Goal: Navigation & Orientation: Find specific page/section

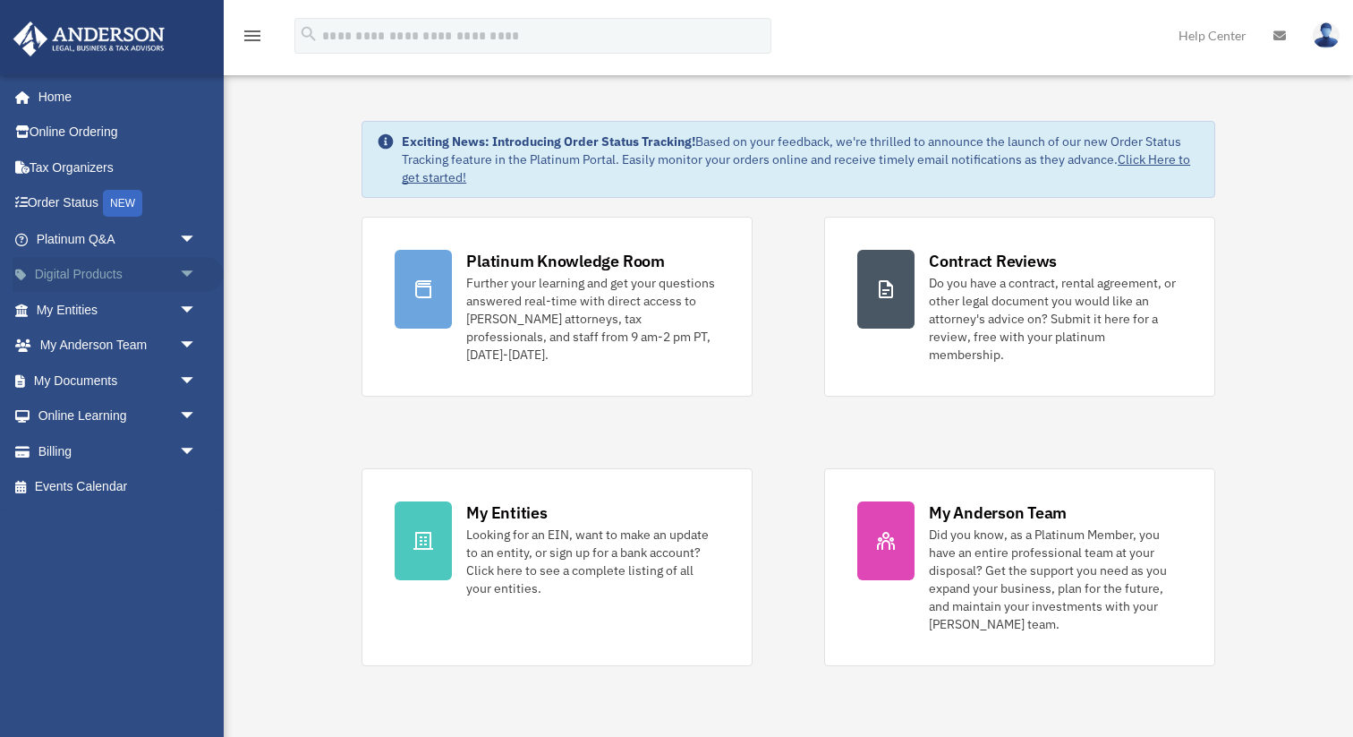
click at [141, 275] on link "Digital Products arrow_drop_down" at bounding box center [118, 275] width 211 height 36
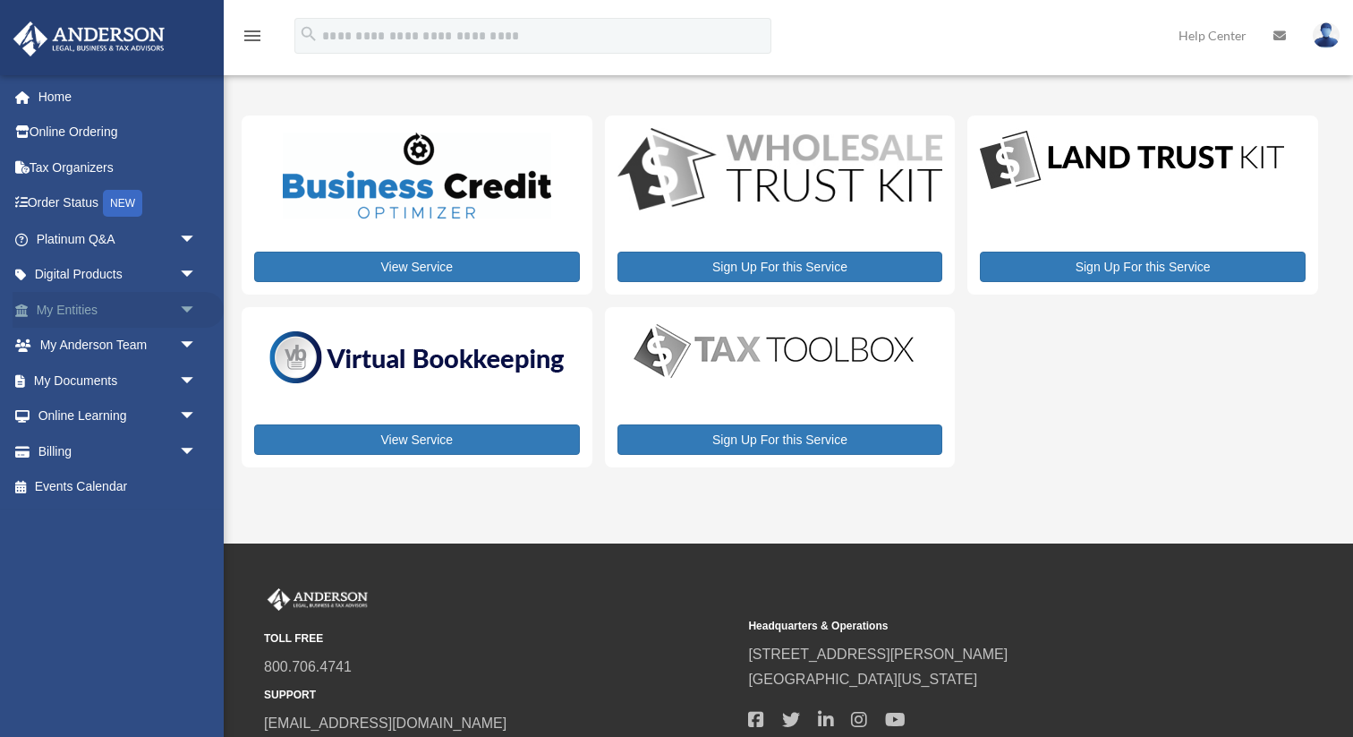
click at [184, 311] on span "arrow_drop_down" at bounding box center [197, 310] width 36 height 37
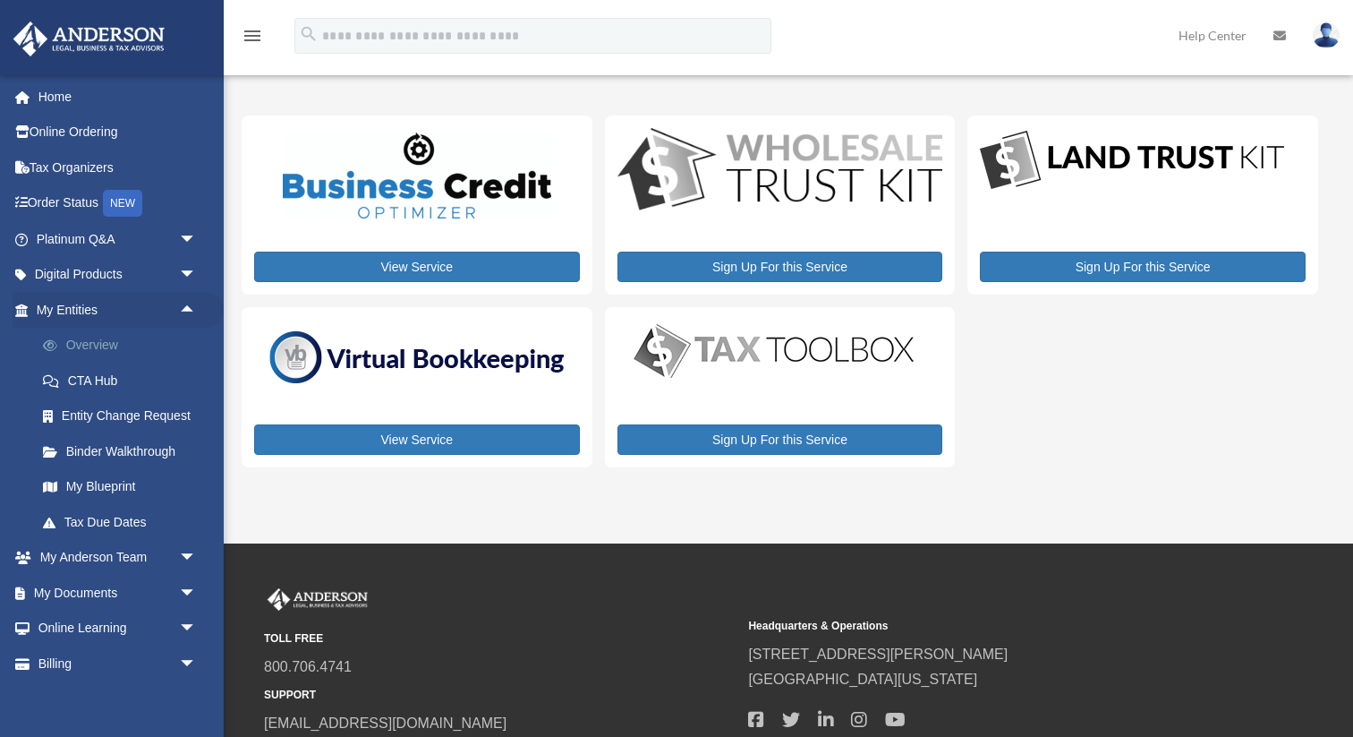
click at [73, 346] on link "Overview" at bounding box center [124, 346] width 199 height 36
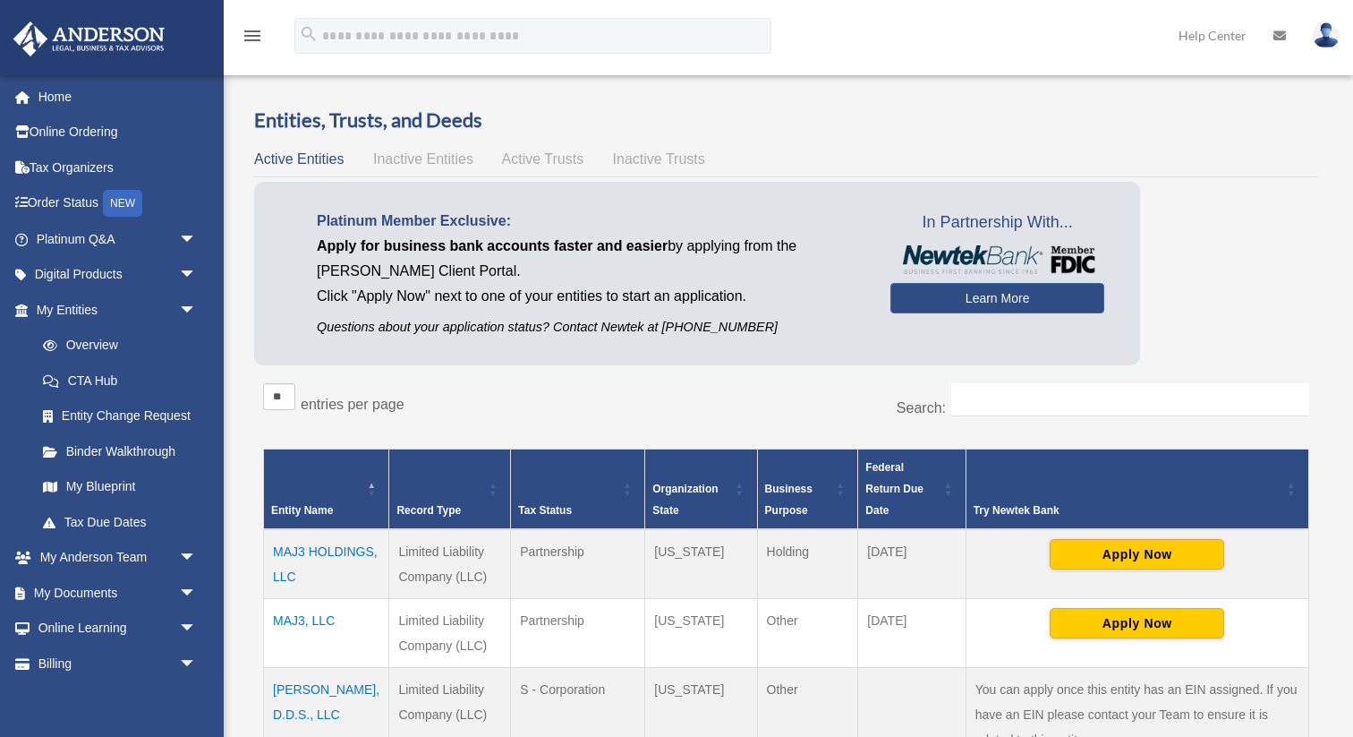
click at [400, 161] on span "Inactive Entities" at bounding box center [423, 158] width 100 height 15
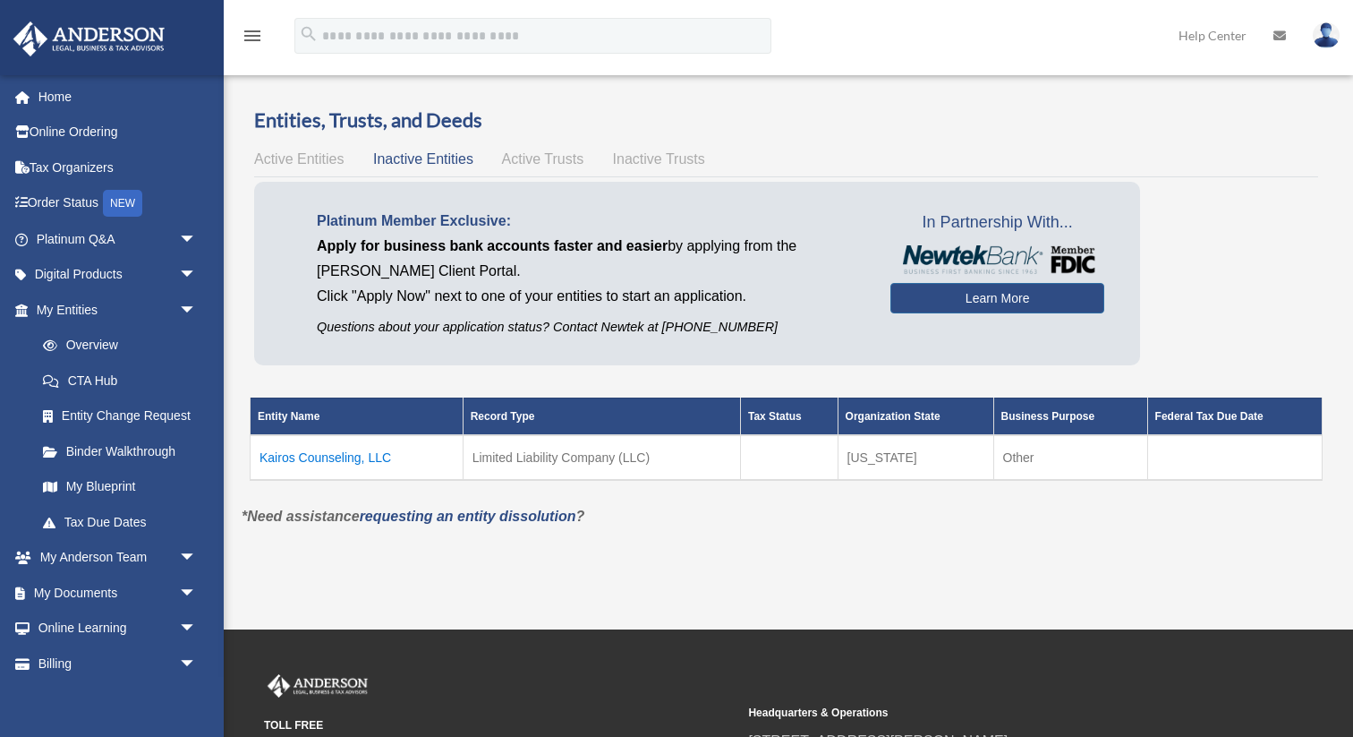
click at [521, 163] on span "Active Trusts" at bounding box center [543, 158] width 82 height 15
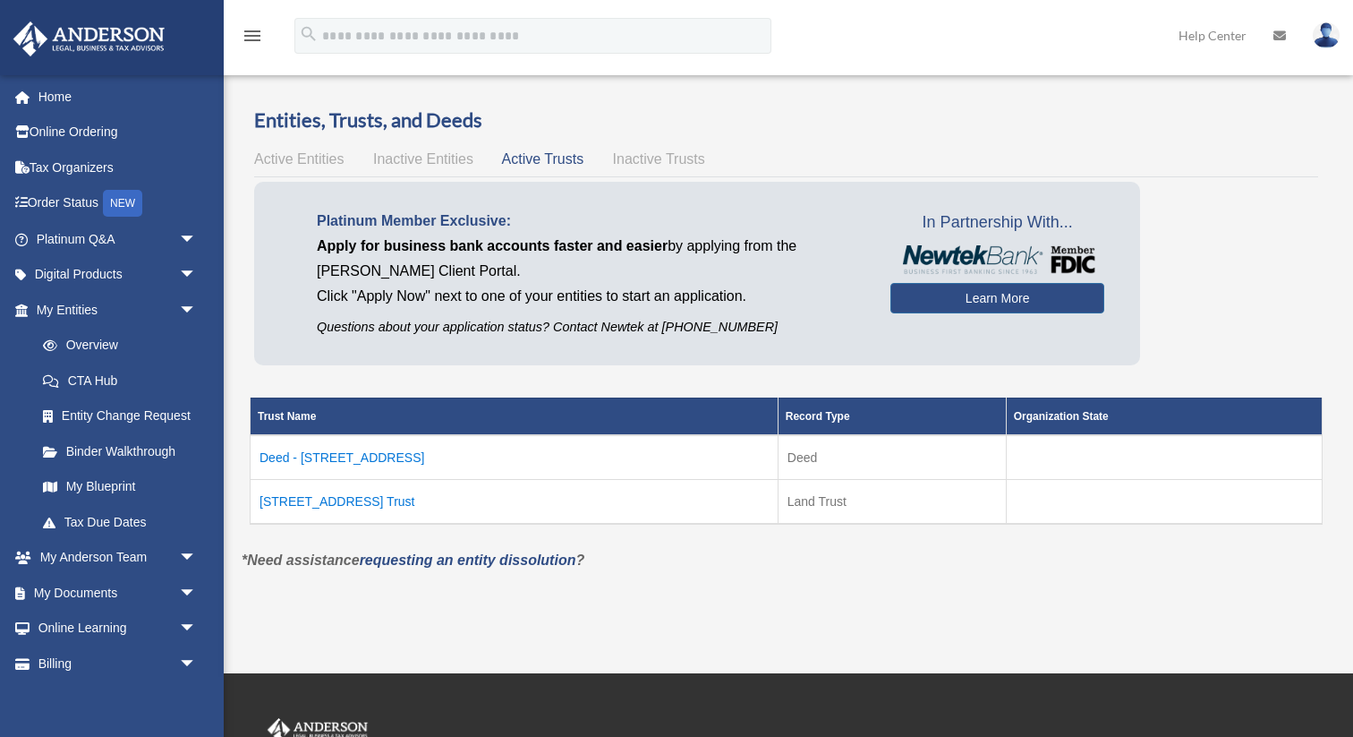
click at [642, 159] on span "Inactive Trusts" at bounding box center [659, 158] width 92 height 15
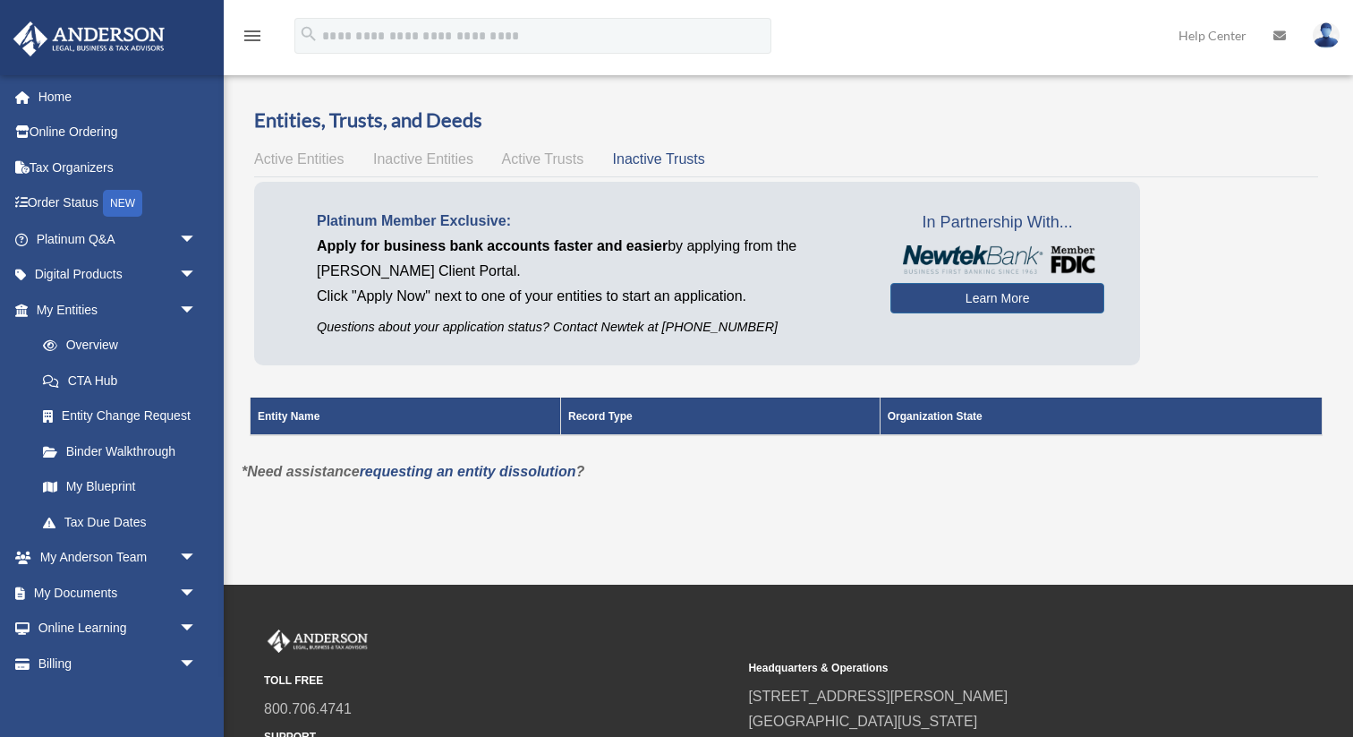
click at [531, 157] on span "Active Trusts" at bounding box center [543, 158] width 82 height 15
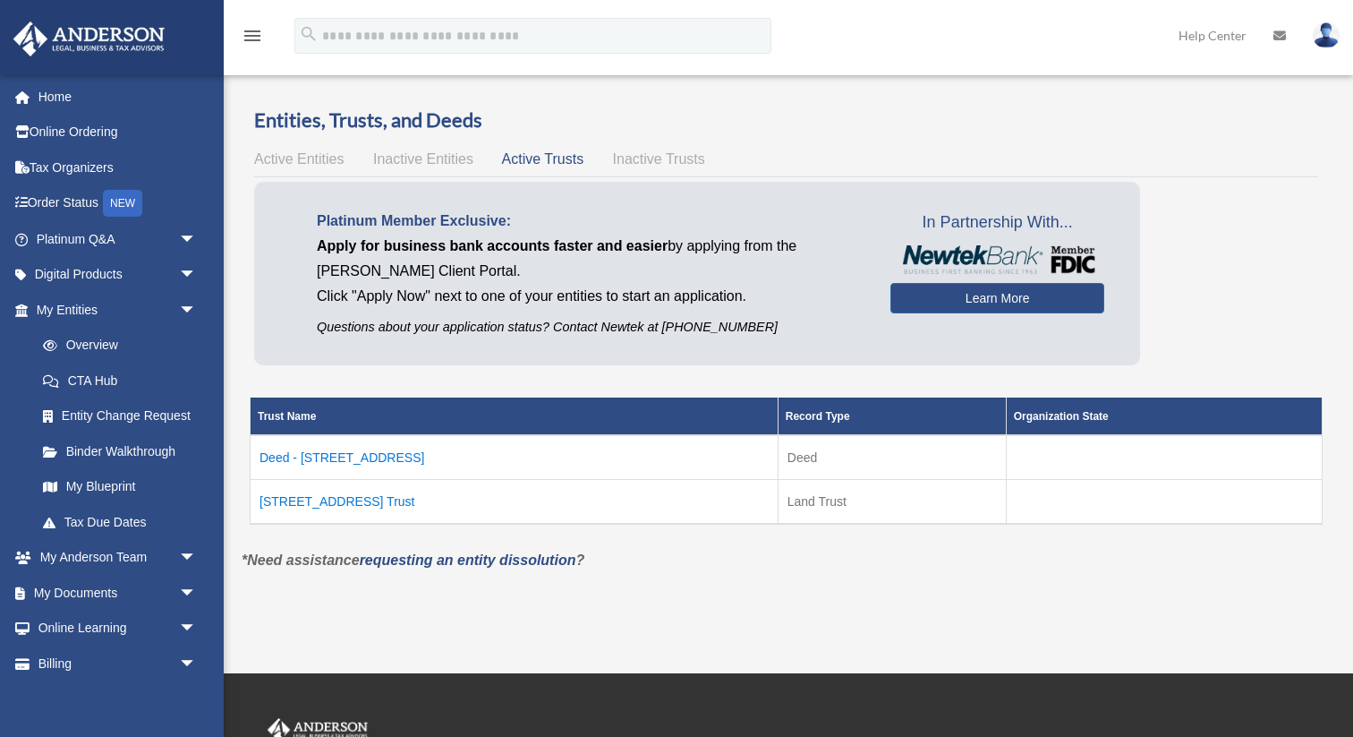
click at [352, 459] on td "Deed - [STREET_ADDRESS]" at bounding box center [515, 457] width 528 height 45
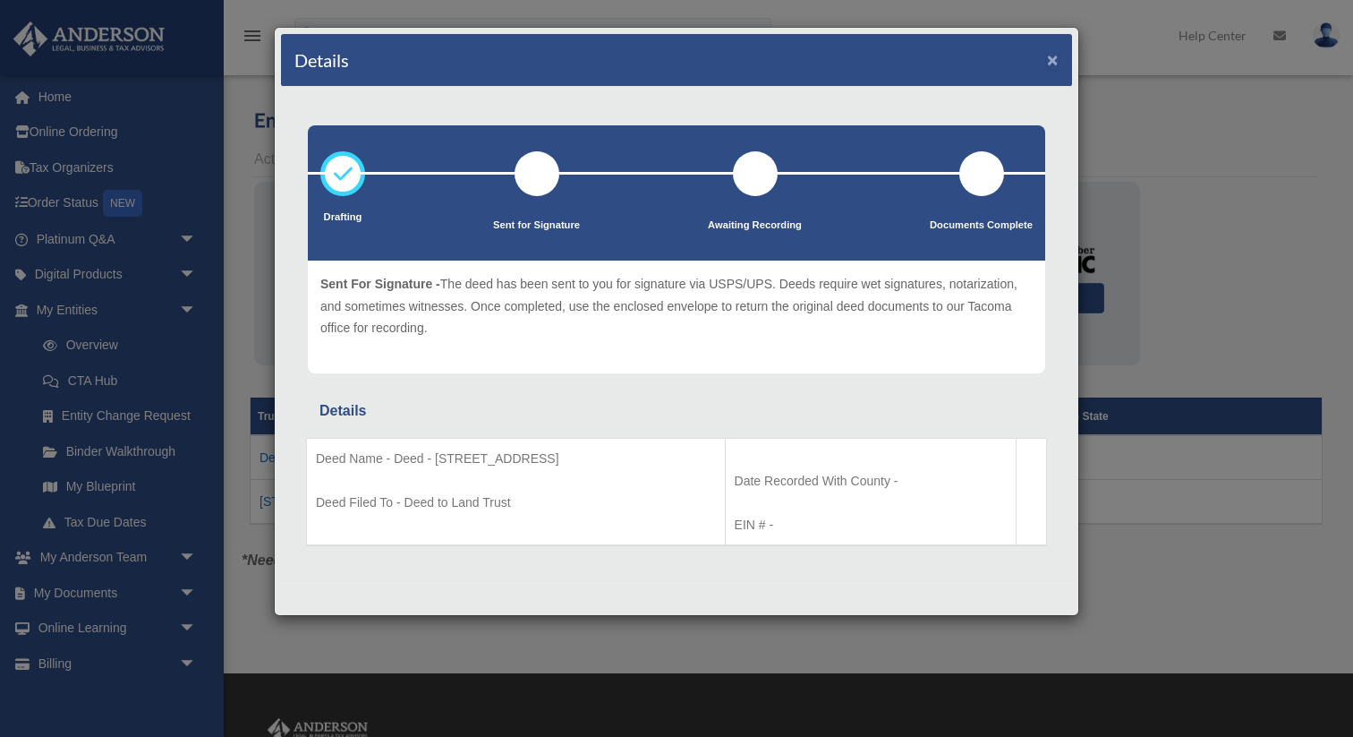
click at [1051, 61] on button "×" at bounding box center [1053, 59] width 12 height 19
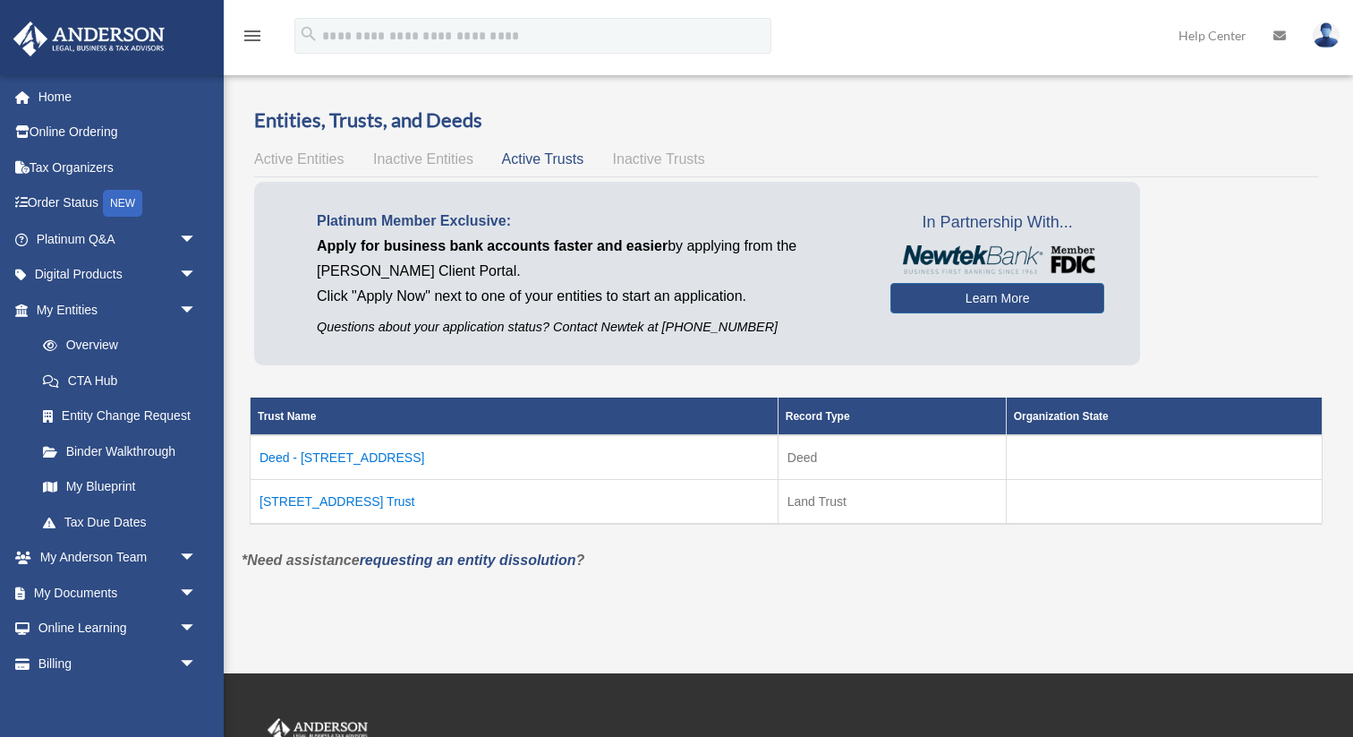
click at [338, 500] on td "[STREET_ADDRESS] Trust" at bounding box center [515, 501] width 528 height 45
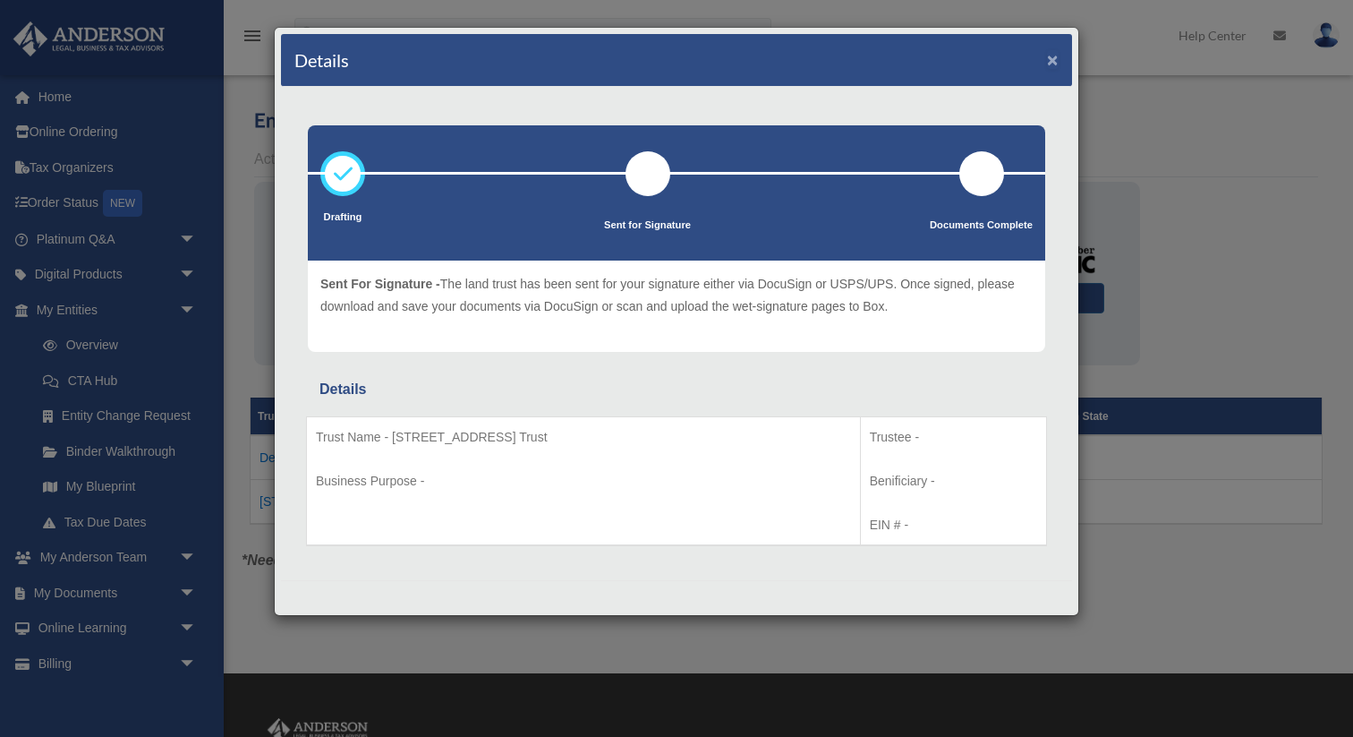
click at [1051, 60] on button "×" at bounding box center [1053, 59] width 12 height 19
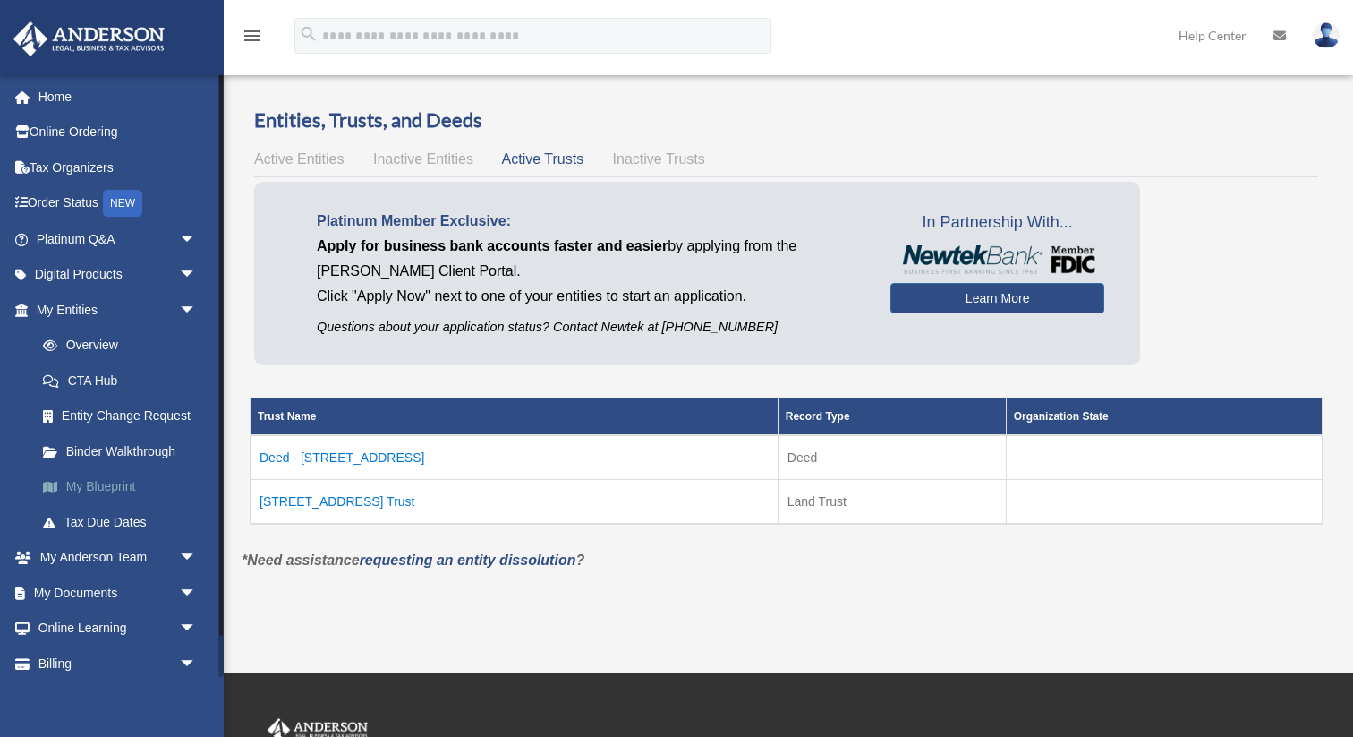
click at [127, 489] on link "My Blueprint" at bounding box center [124, 487] width 199 height 36
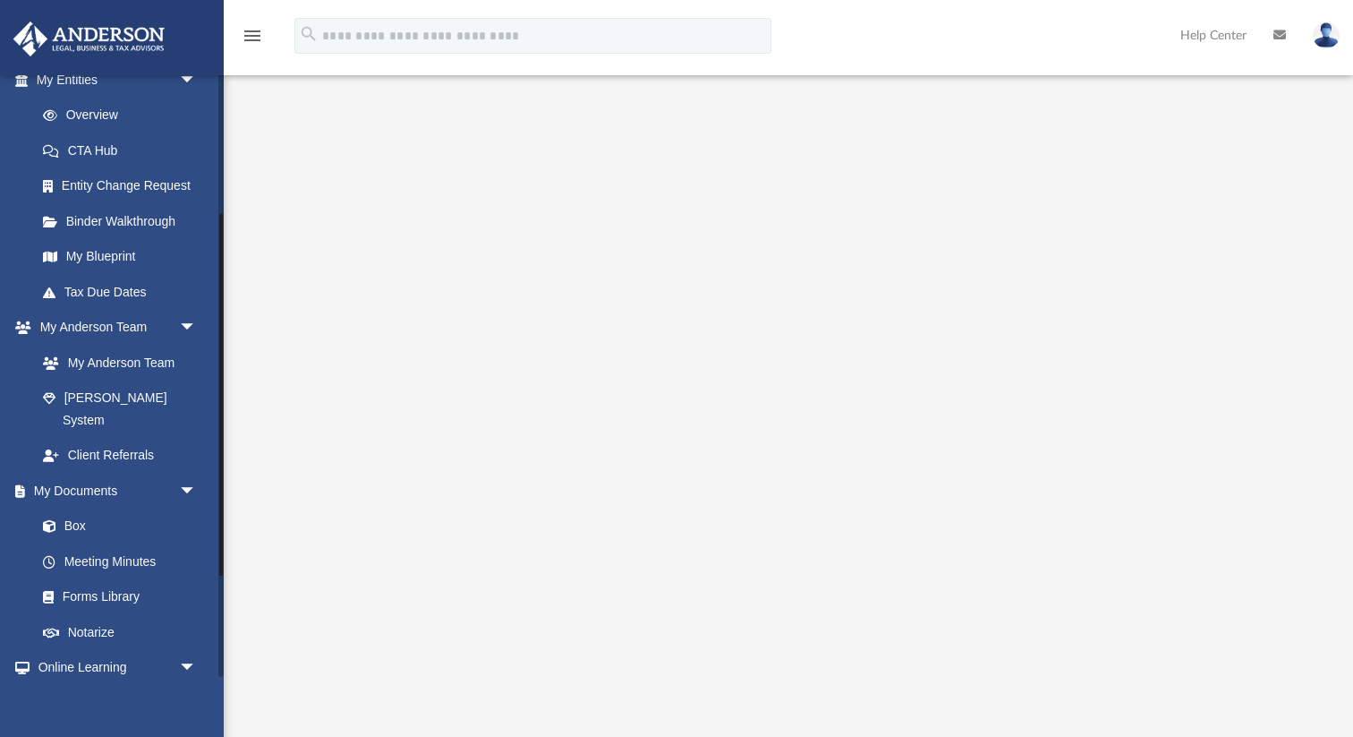
scroll to position [264, 0]
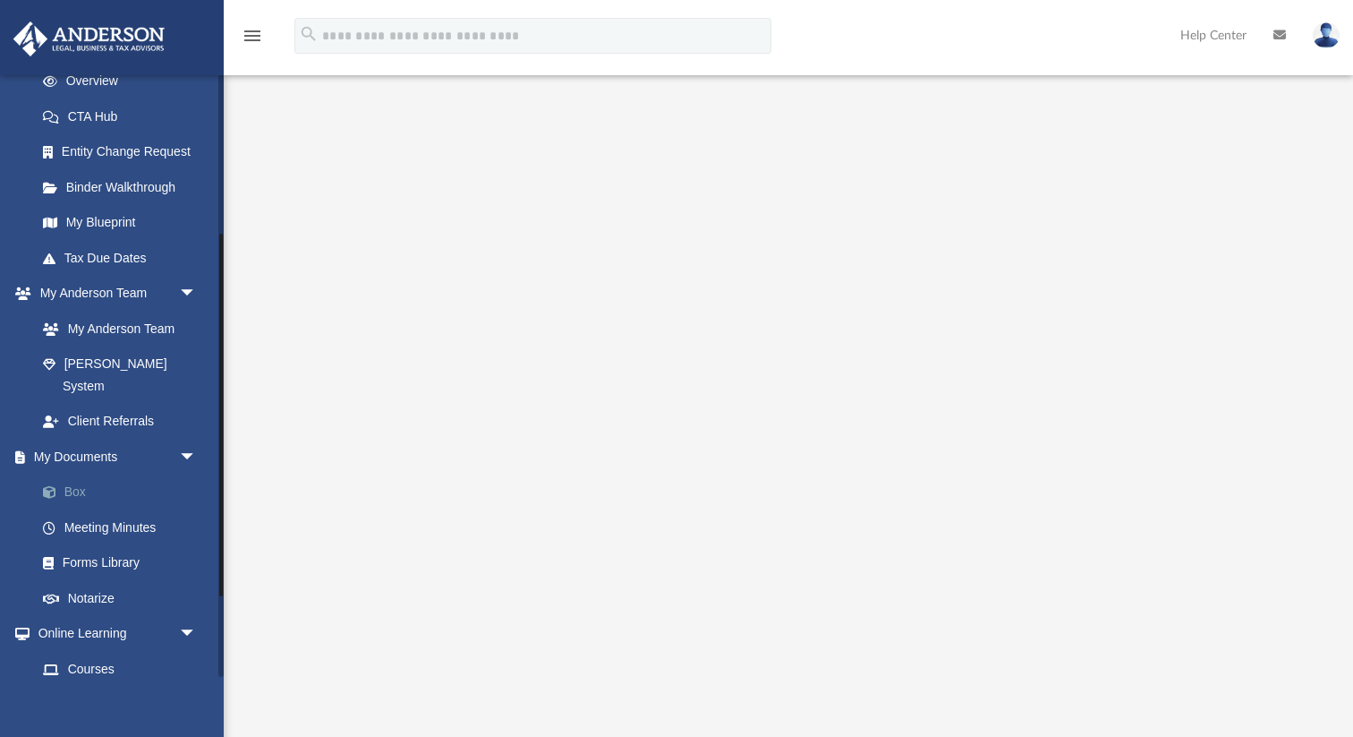
click at [71, 474] on link "Box" at bounding box center [124, 492] width 199 height 36
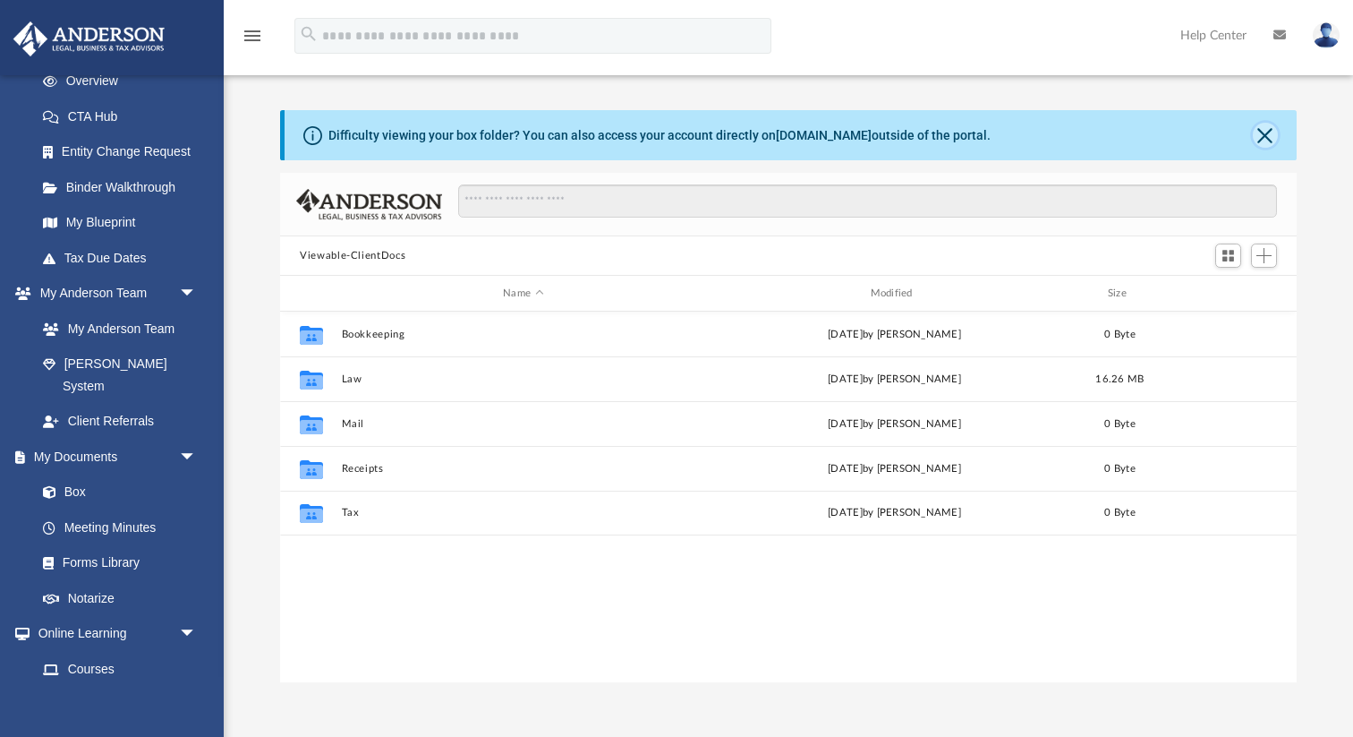
scroll to position [406, 1016]
click at [1266, 132] on button "Close" at bounding box center [1265, 135] width 25 height 25
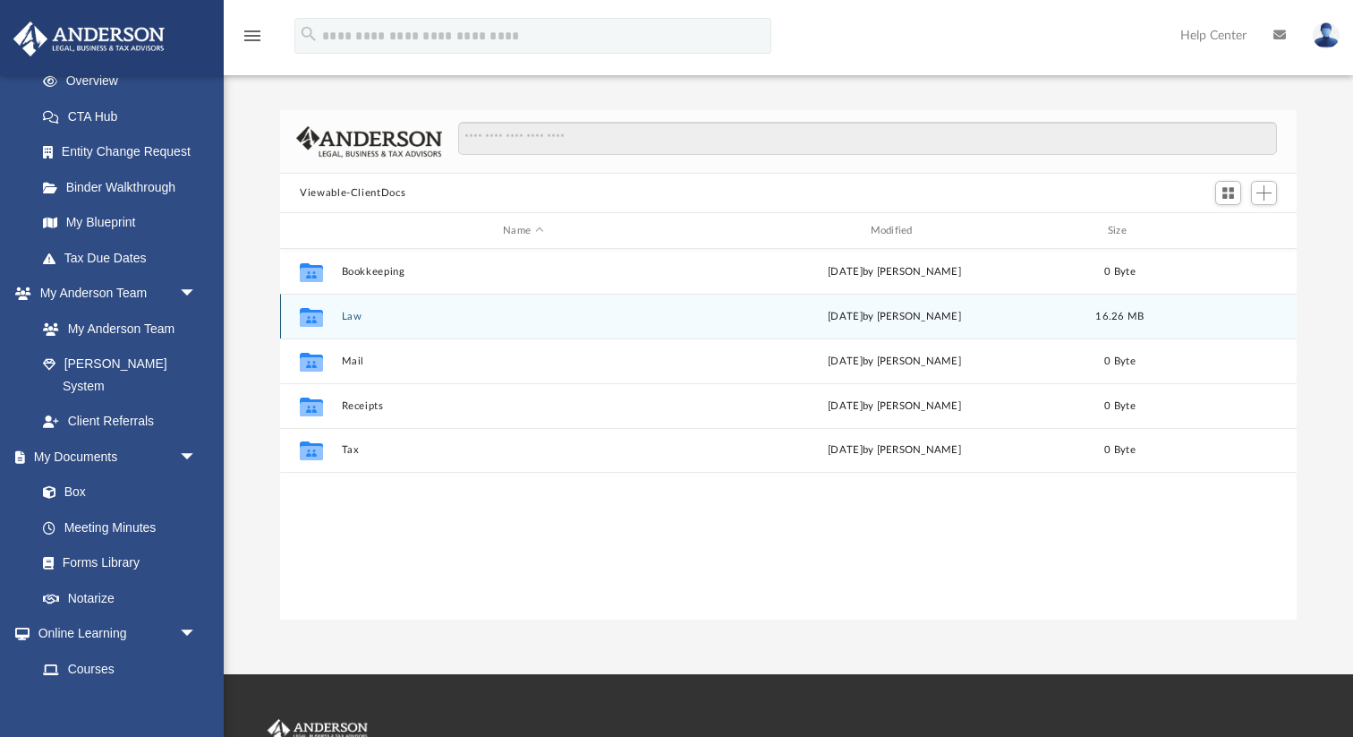
click at [345, 315] on button "Law" at bounding box center [523, 317] width 363 height 12
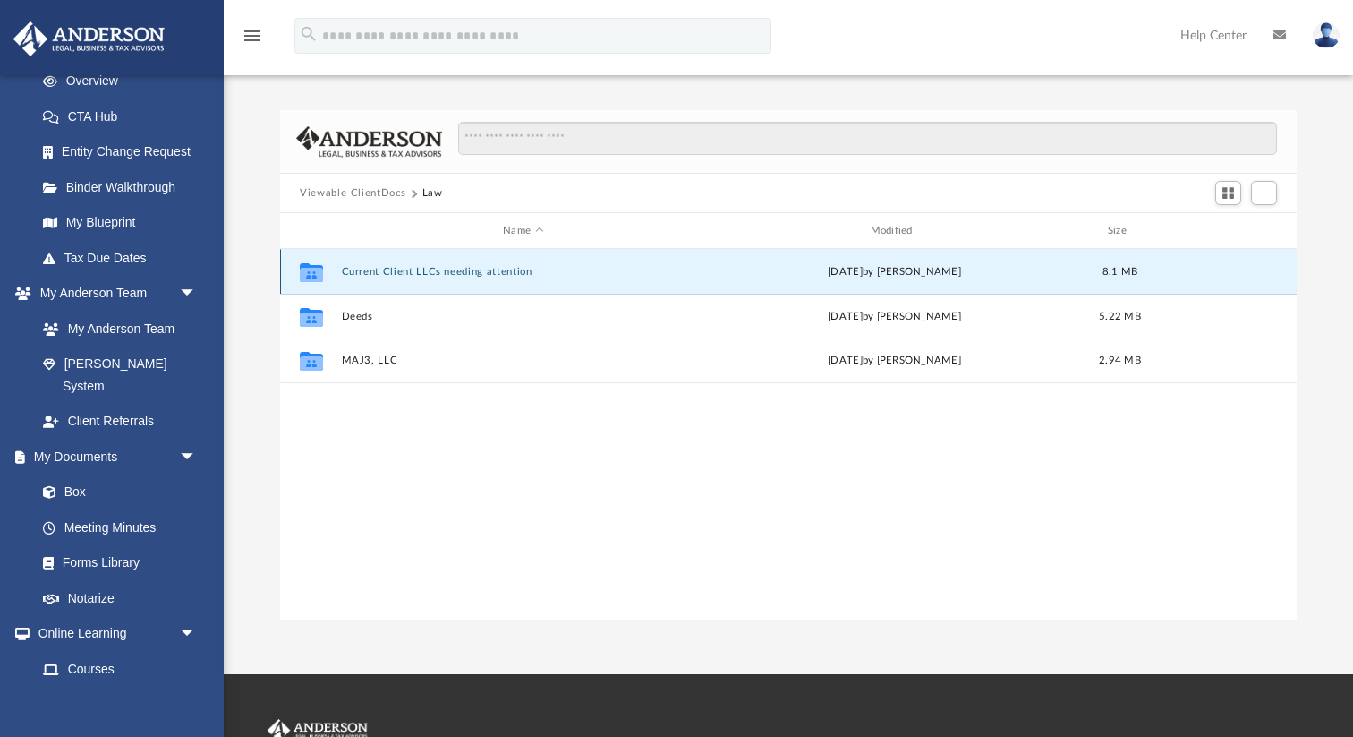
click at [380, 272] on button "Current Client LLCs needing attention" at bounding box center [523, 272] width 363 height 12
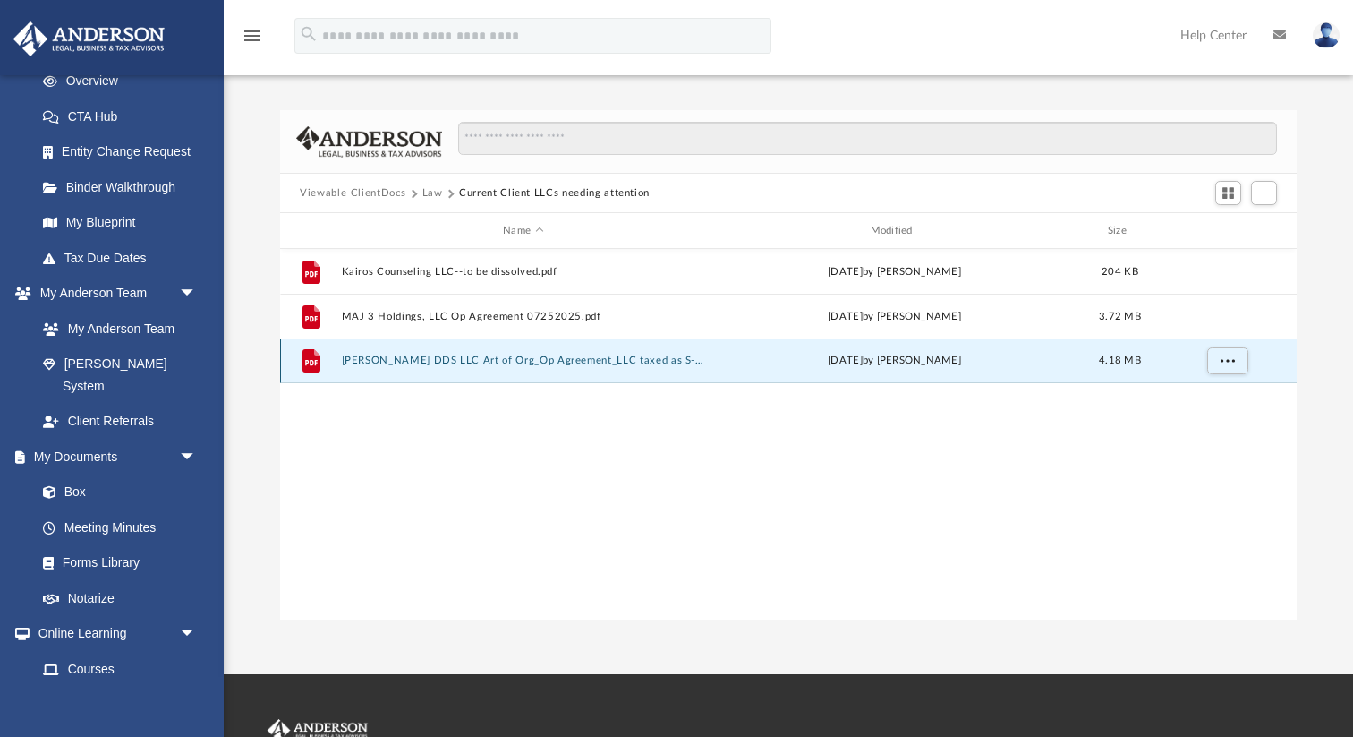
click at [431, 362] on button "Mason A Savage DDS LLC Art of Org_Op Agreement_LLC taxed as S-corp approval fro…" at bounding box center [523, 360] width 363 height 12
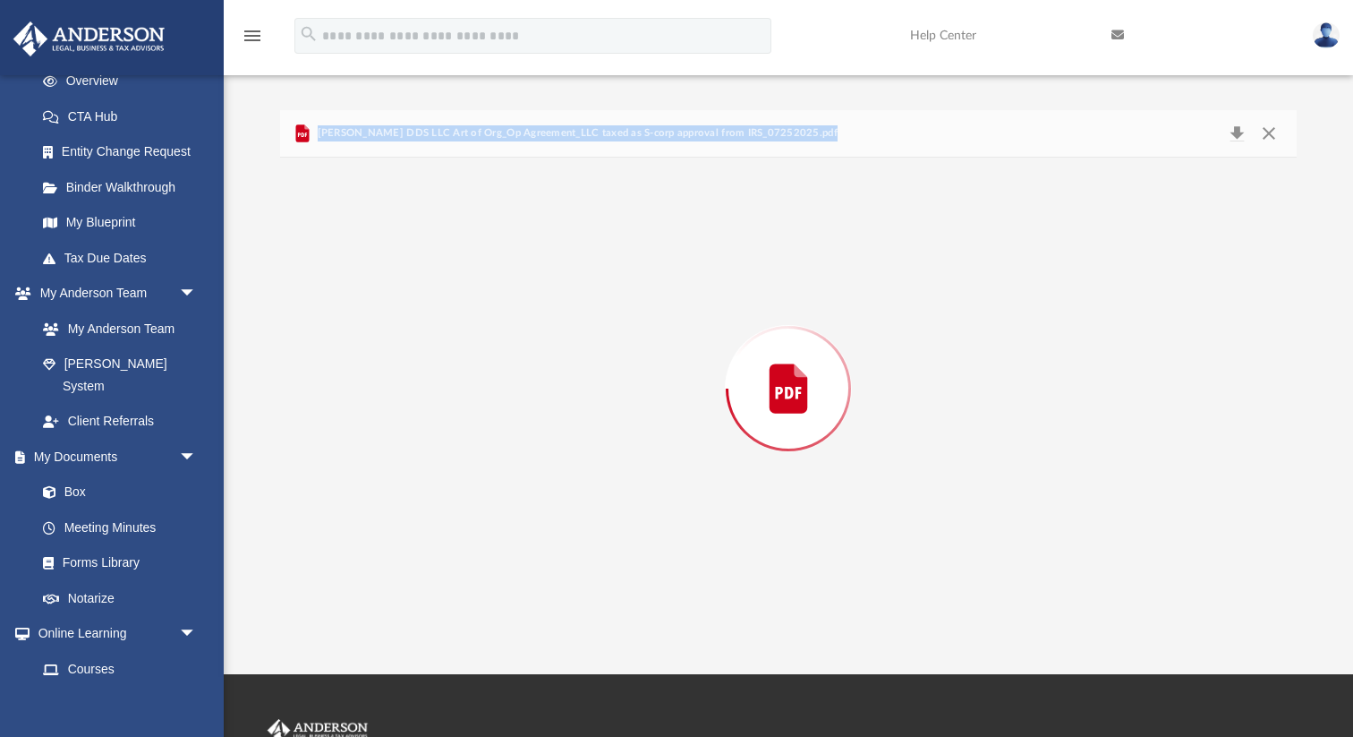
click at [431, 362] on div "Preview" at bounding box center [788, 389] width 1017 height 462
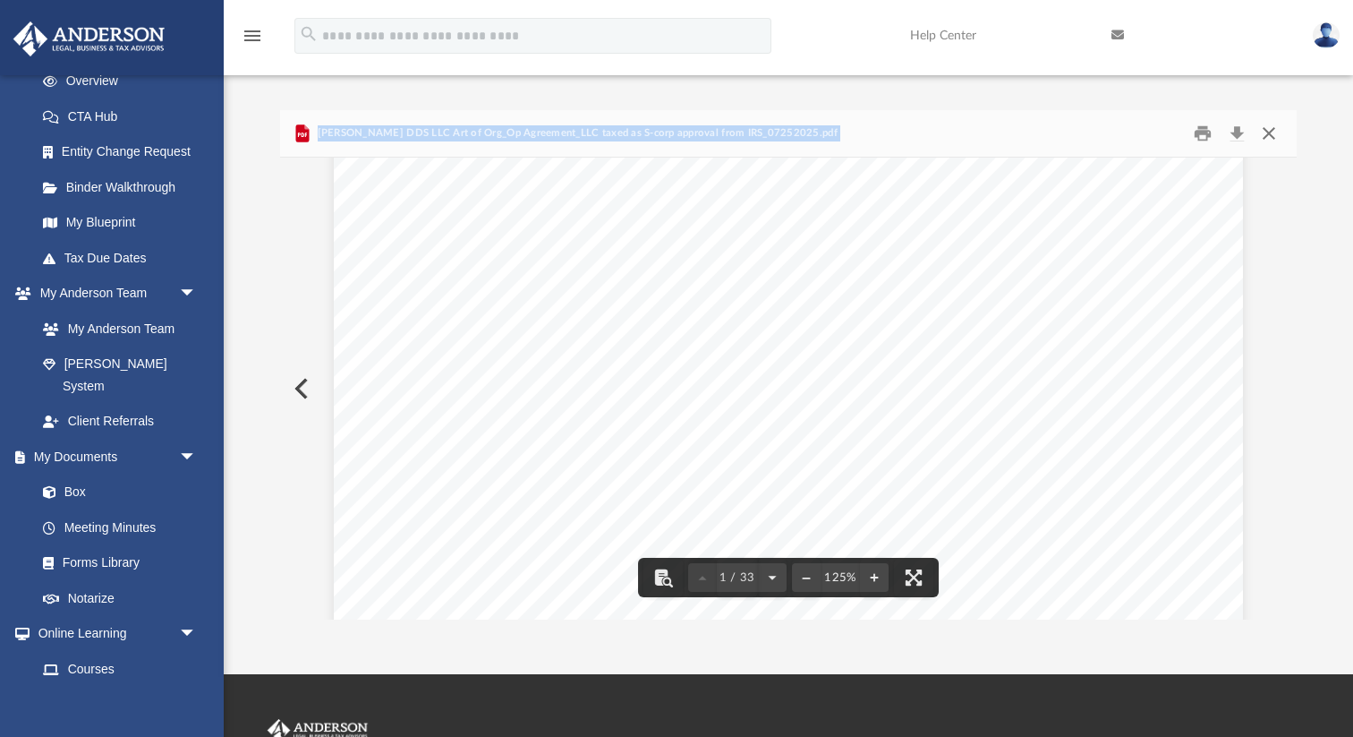
click at [1277, 135] on button "Close" at bounding box center [1269, 134] width 32 height 28
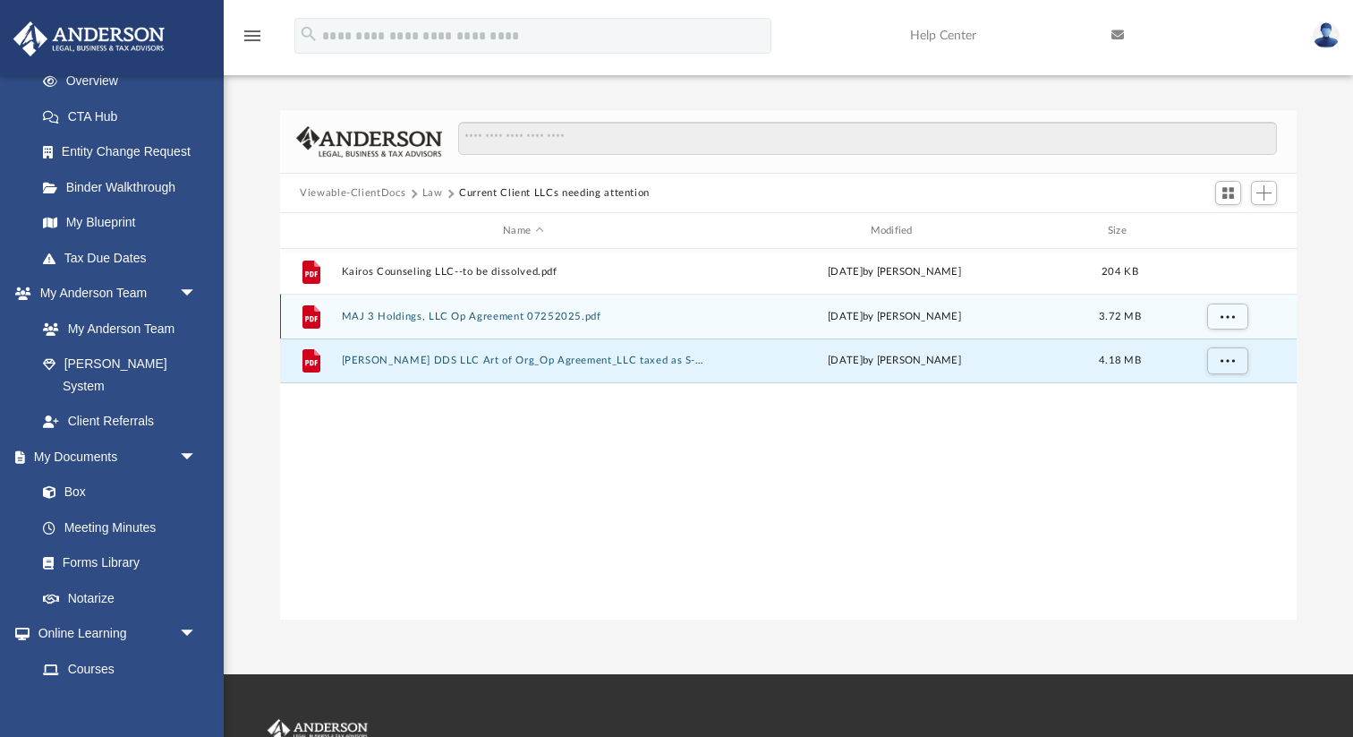
click at [546, 312] on button "MAJ 3 Holdings, LLC Op Agreement 07252025.pdf" at bounding box center [523, 317] width 363 height 12
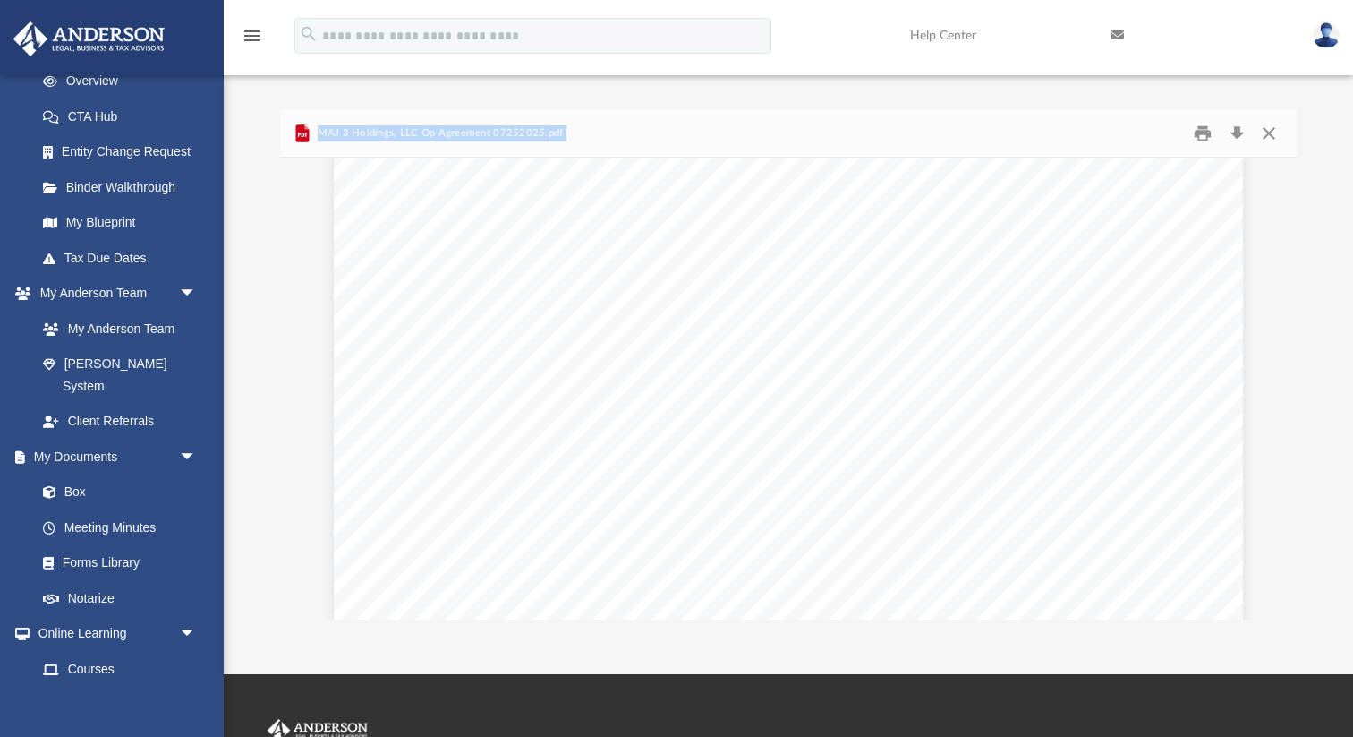
scroll to position [7816, 0]
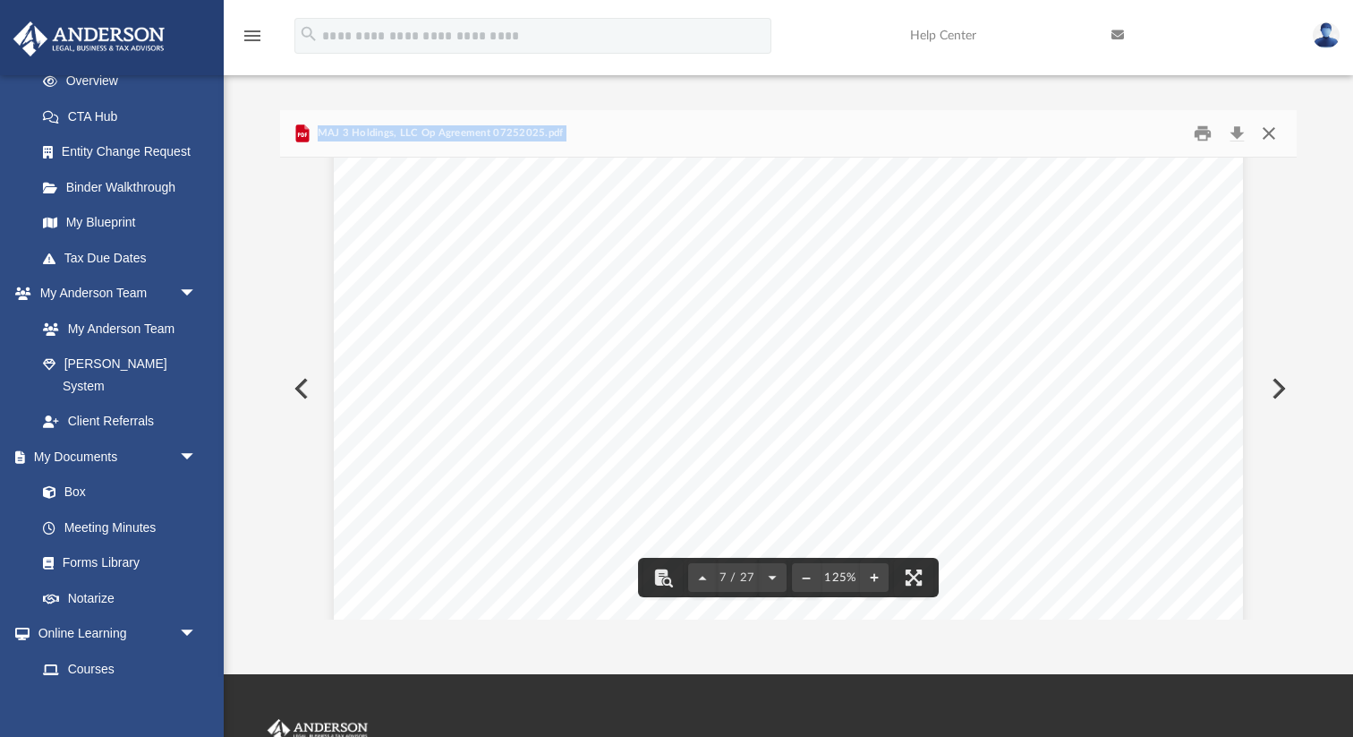
click at [1269, 136] on button "Close" at bounding box center [1269, 134] width 32 height 28
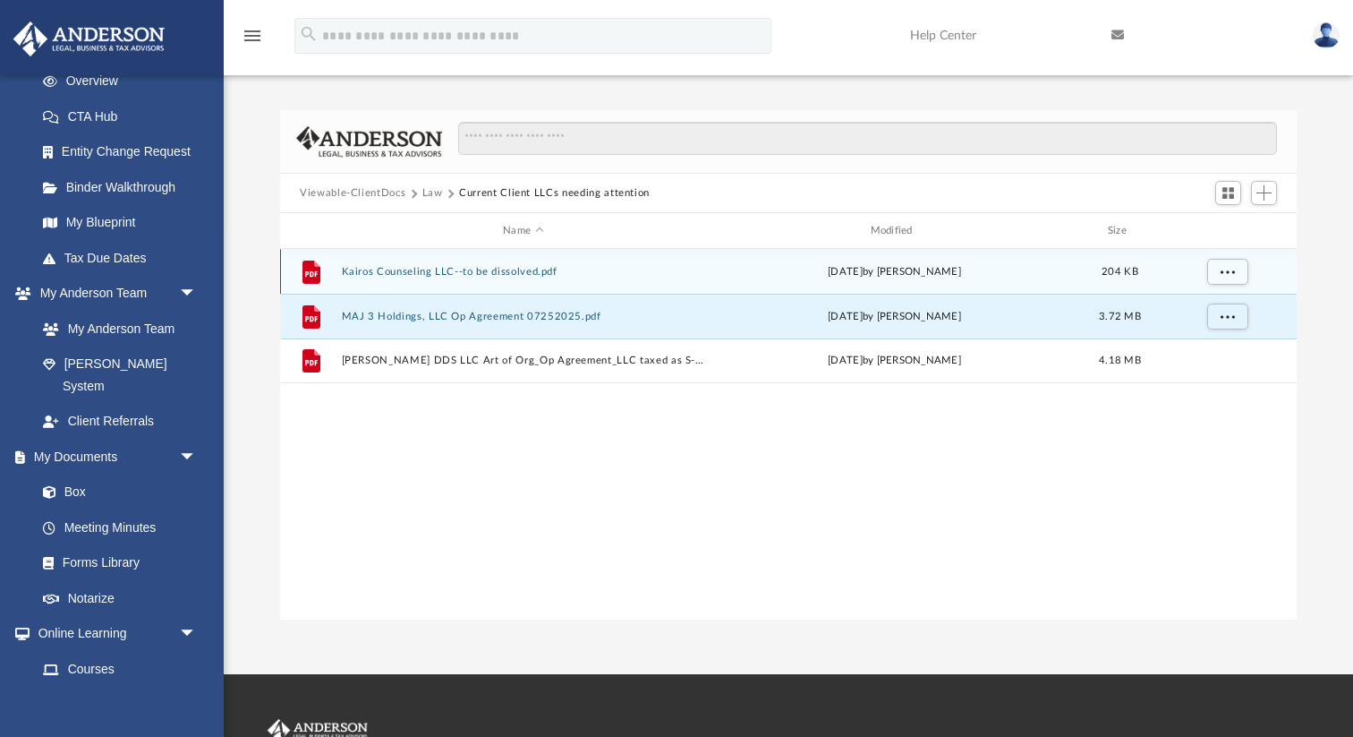
click at [506, 274] on button "Kairos Counseling LLC--to be dissolved.pdf" at bounding box center [523, 272] width 363 height 12
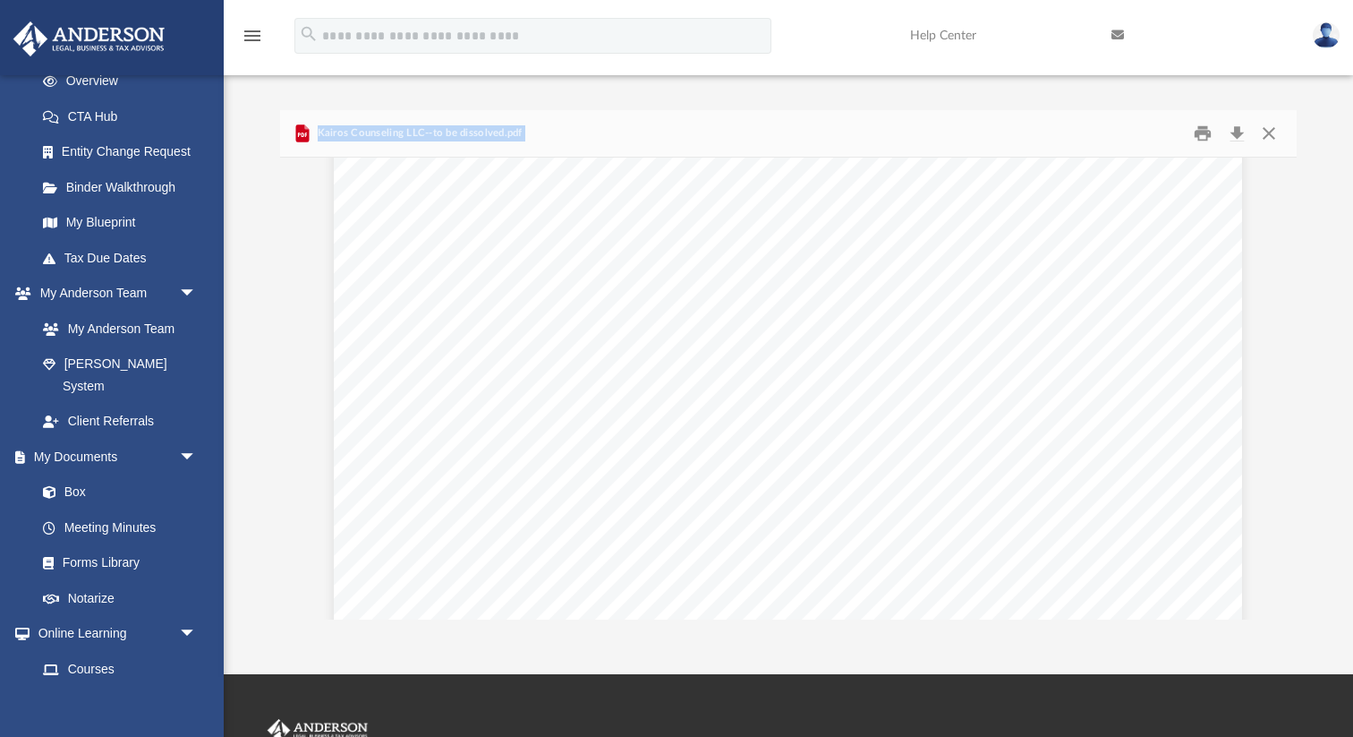
scroll to position [2782, 0]
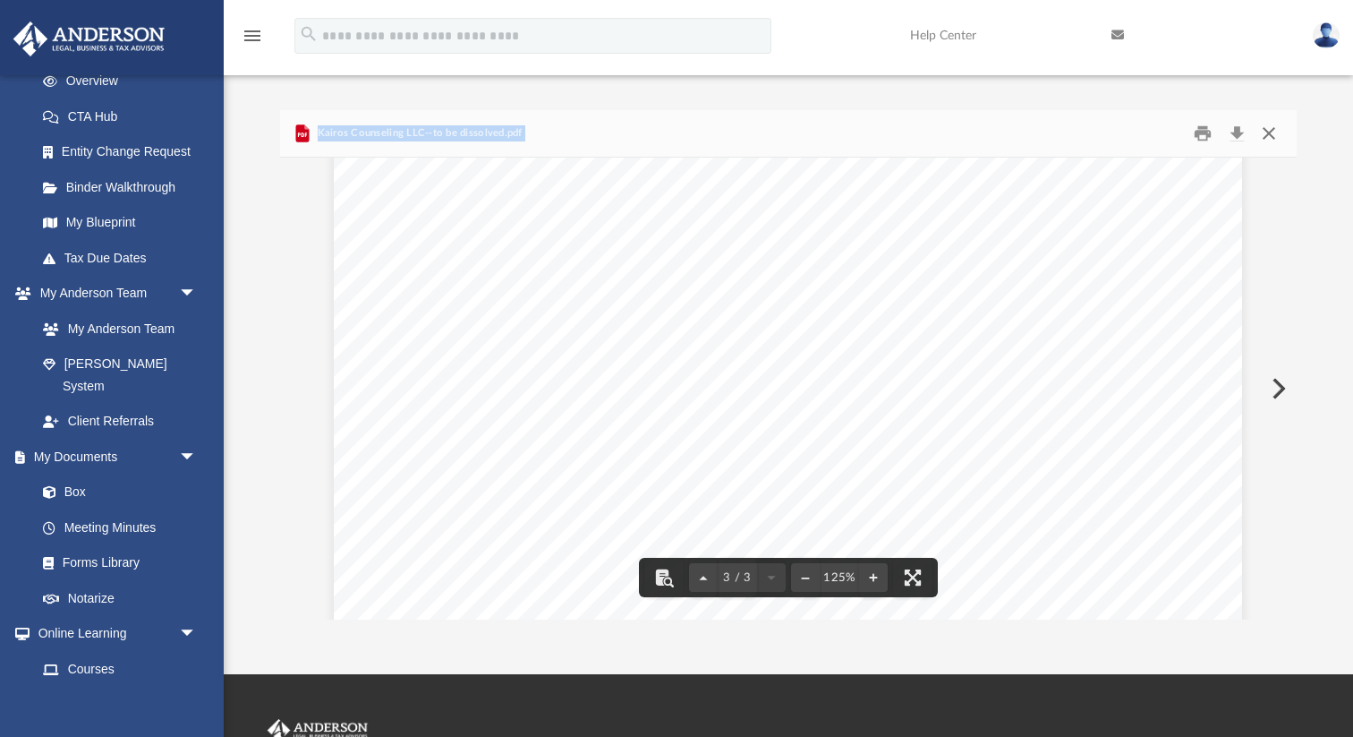
click at [1271, 127] on button "Close" at bounding box center [1269, 134] width 32 height 28
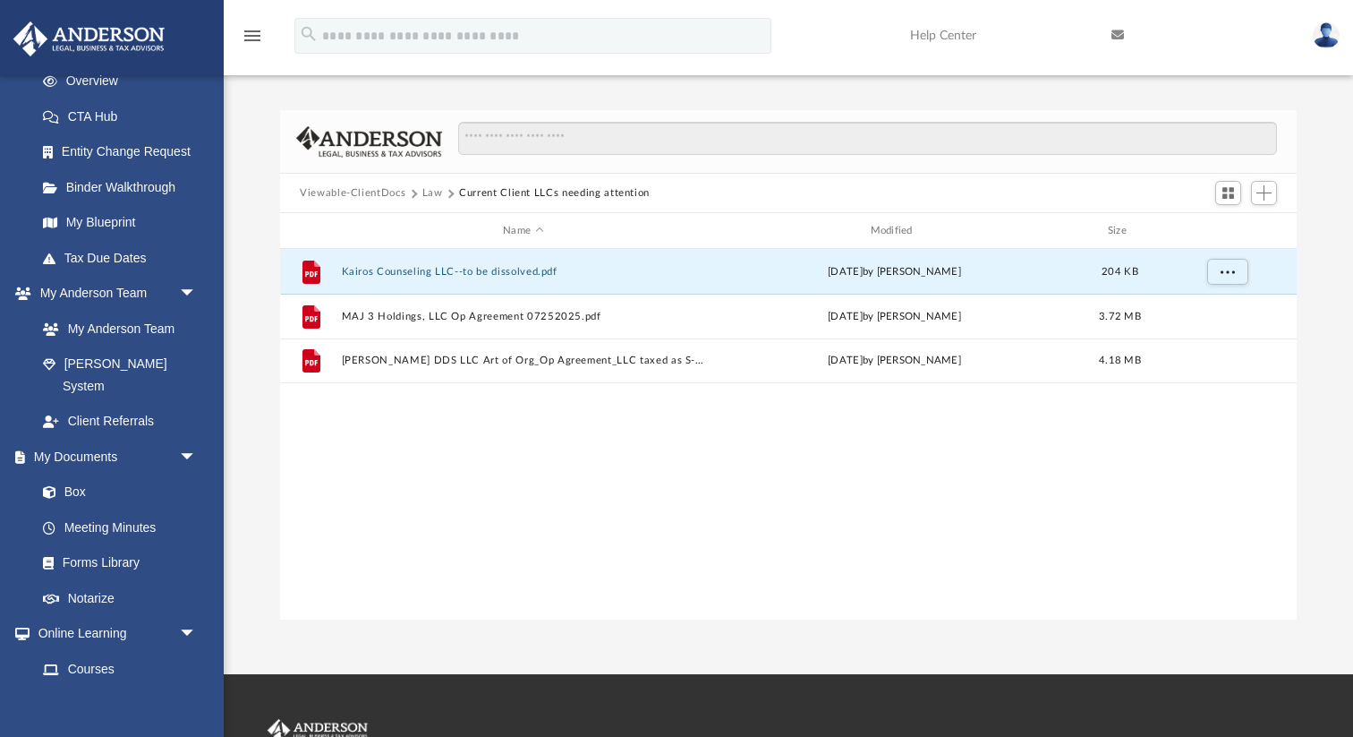
click at [355, 192] on button "Viewable-ClientDocs" at bounding box center [353, 193] width 106 height 16
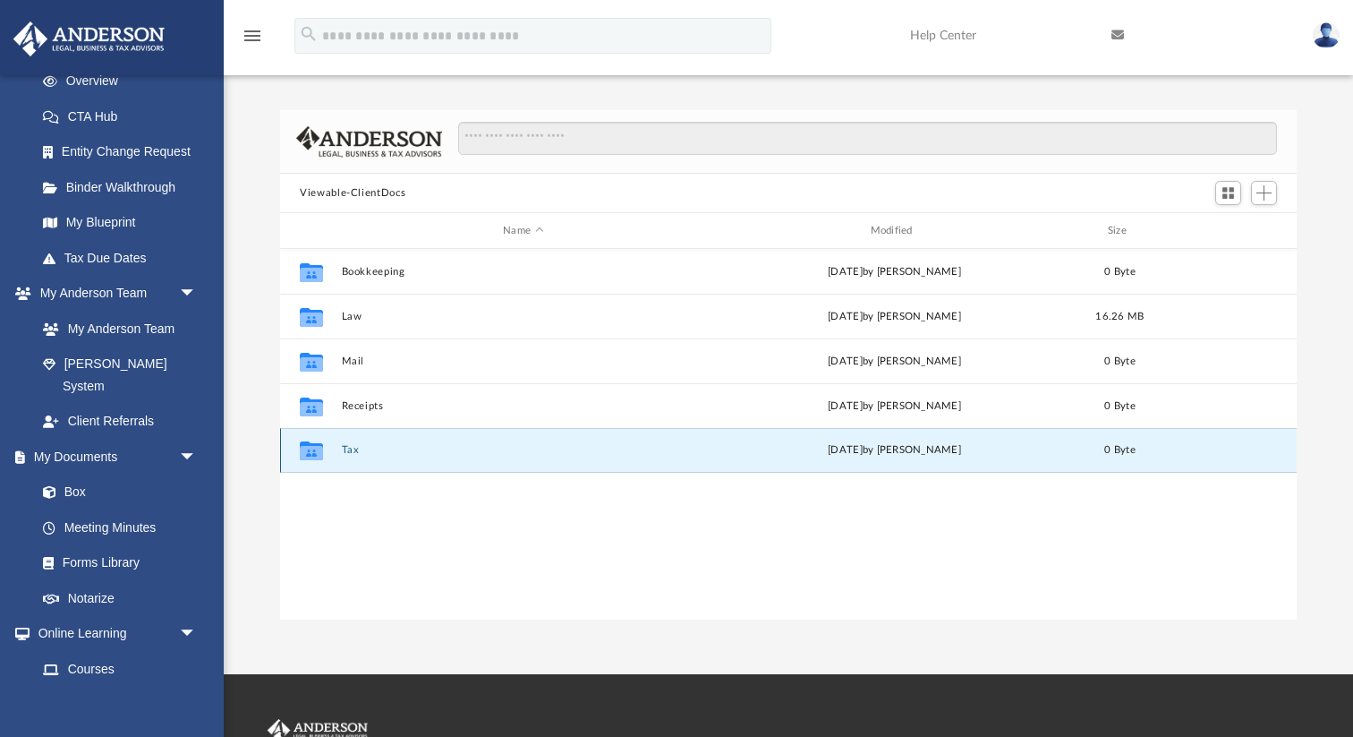
click at [344, 445] on button "Tax" at bounding box center [523, 450] width 363 height 12
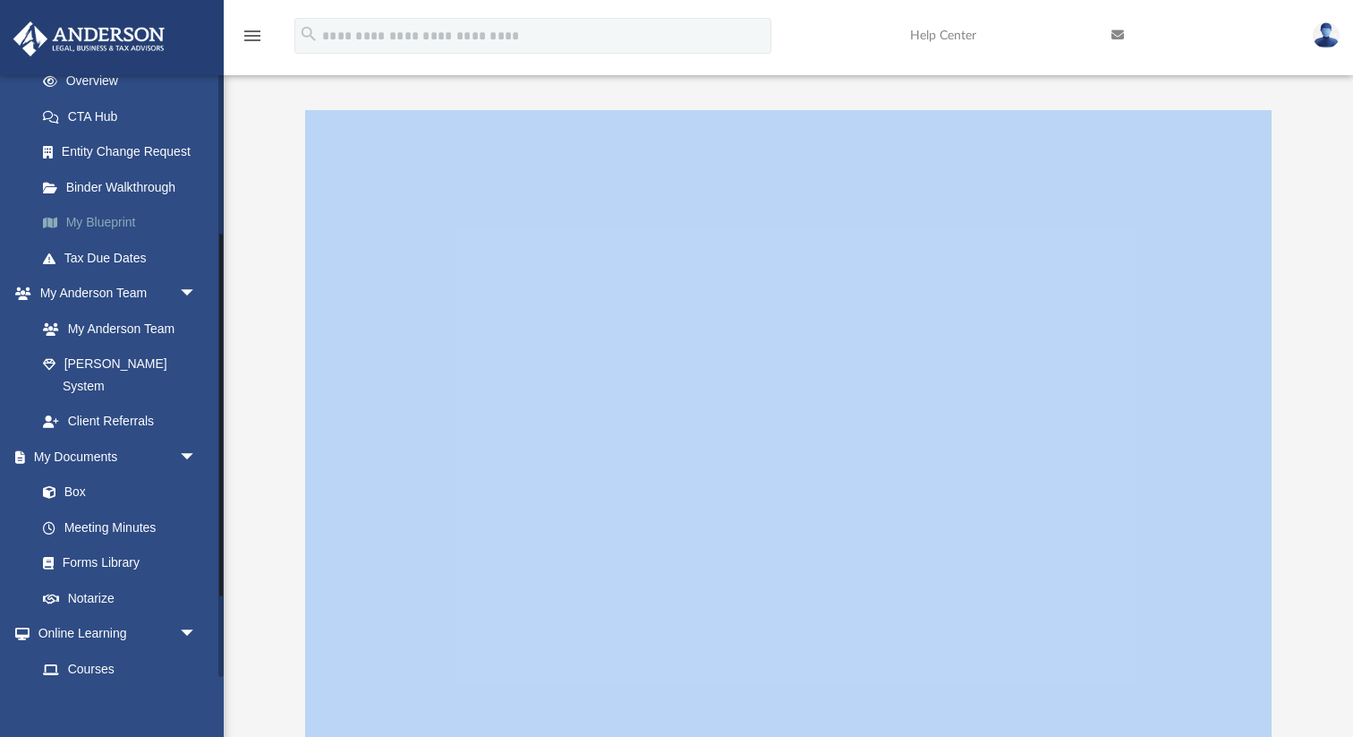
click at [107, 225] on link "My Blueprint" at bounding box center [124, 223] width 199 height 36
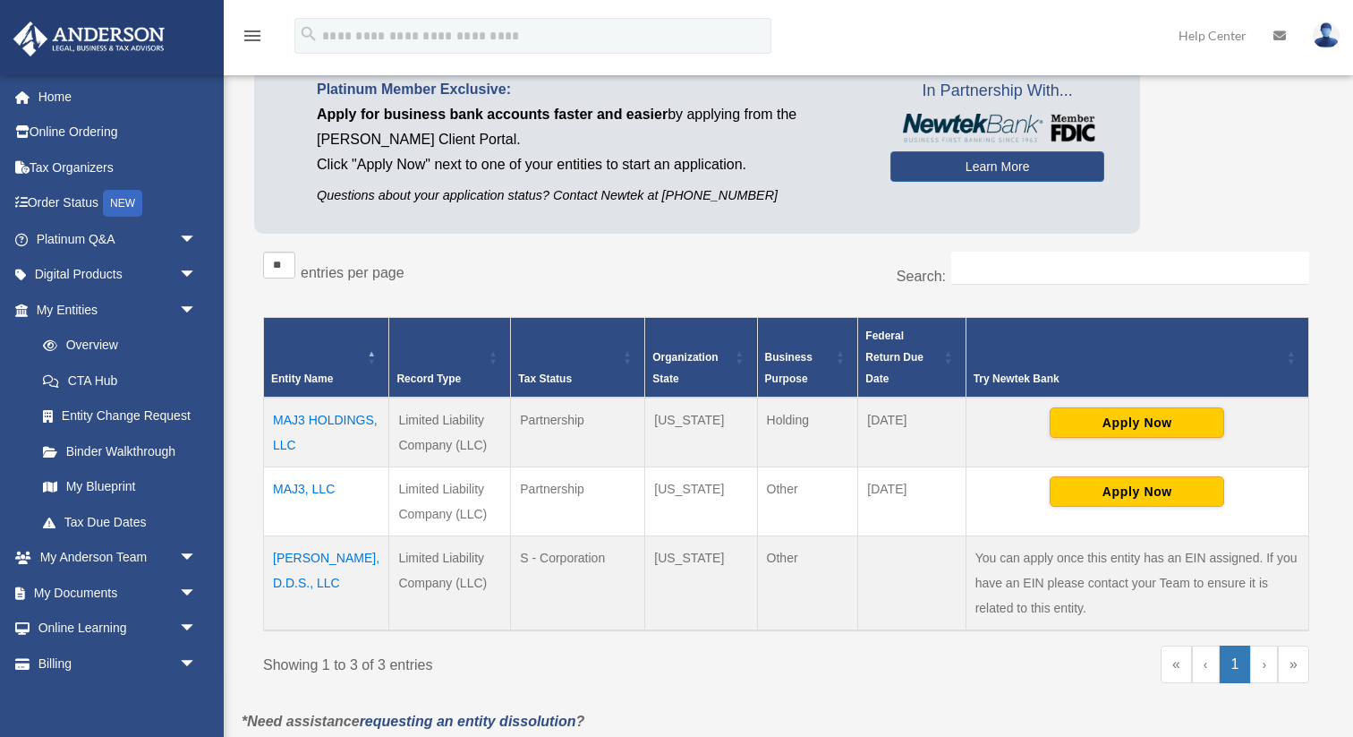
scroll to position [165, 0]
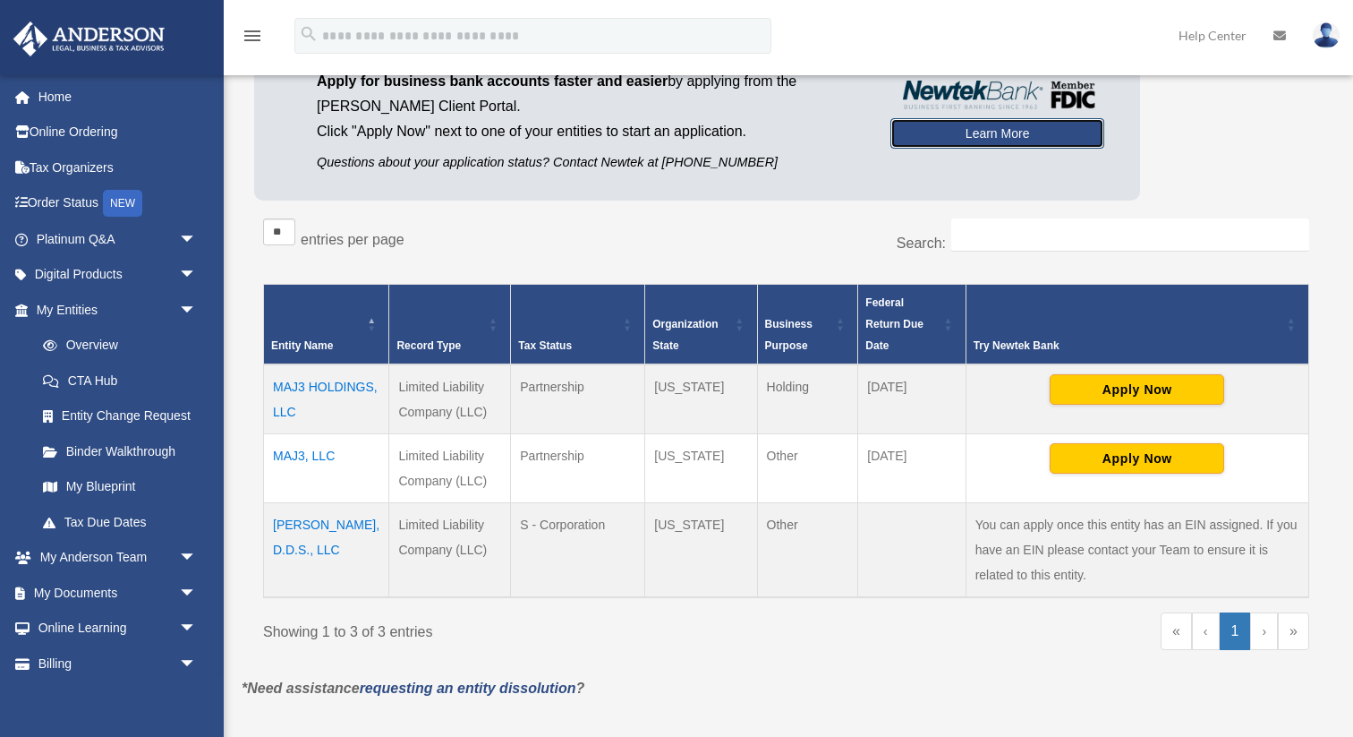
click at [1020, 139] on link "Learn More" at bounding box center [998, 133] width 214 height 30
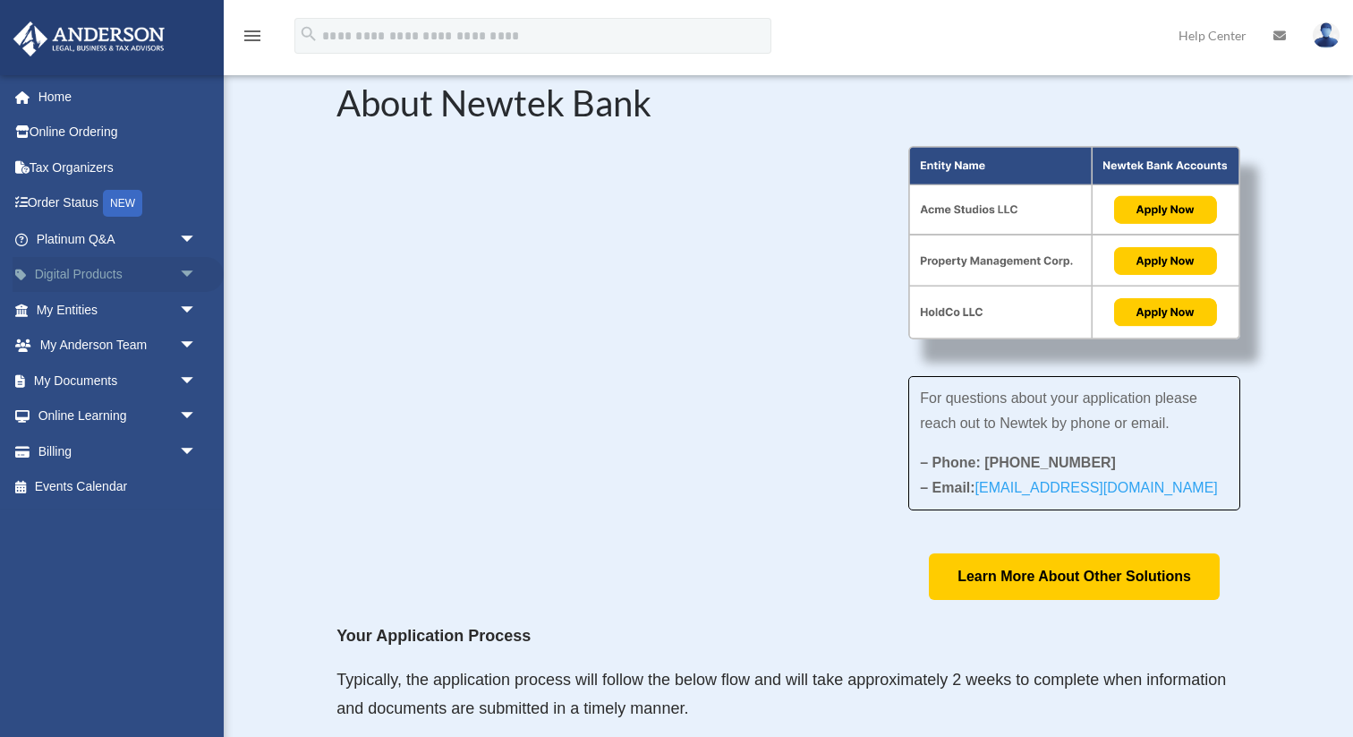
click at [188, 270] on span "arrow_drop_down" at bounding box center [197, 275] width 36 height 37
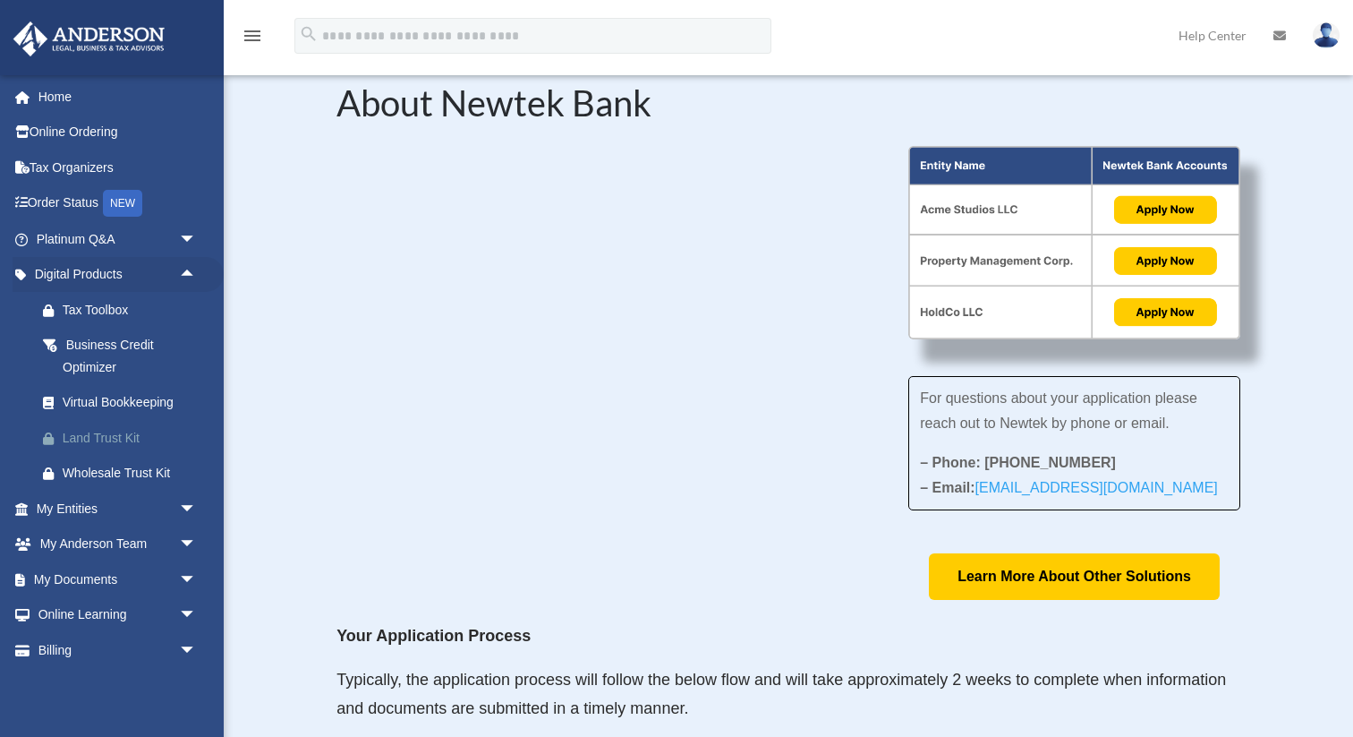
click at [117, 434] on div "Land Trust Kit" at bounding box center [132, 438] width 139 height 22
click at [124, 407] on div "Virtual Bookkeeping" at bounding box center [132, 402] width 139 height 22
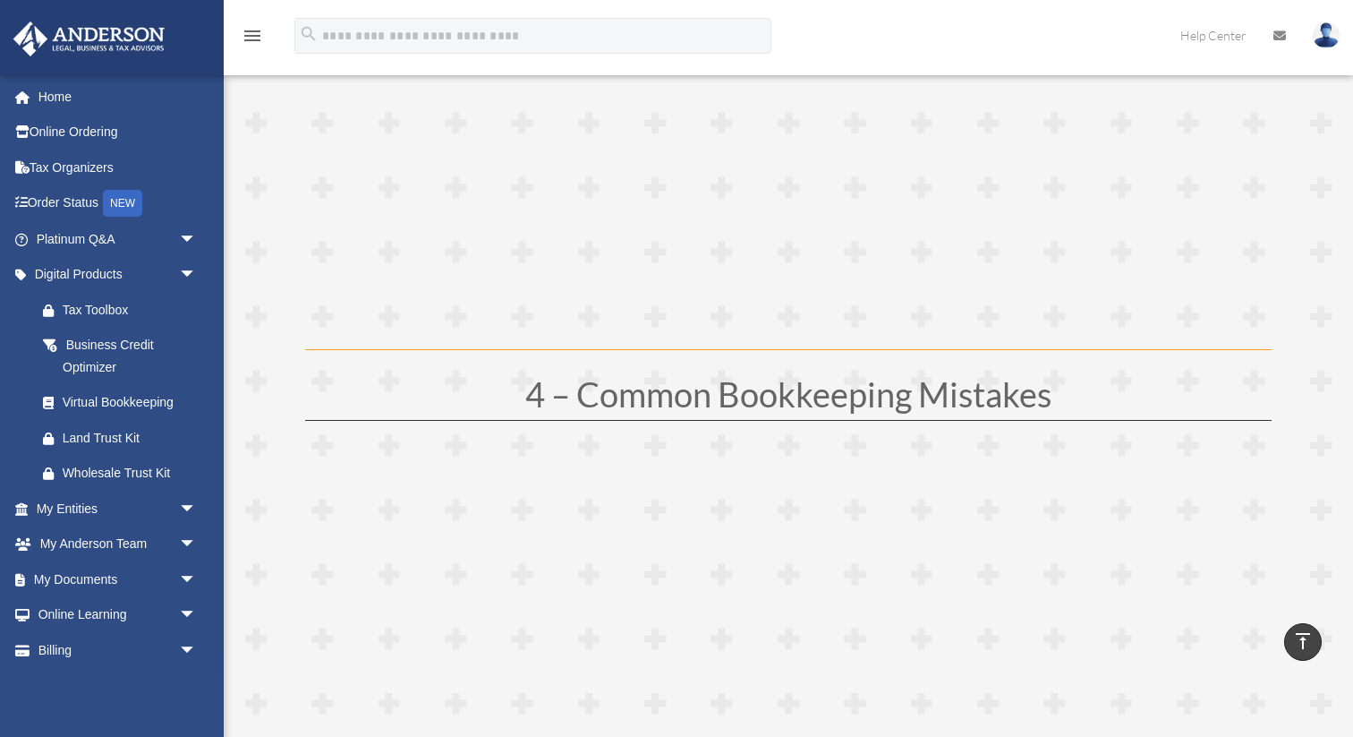
scroll to position [1564, 0]
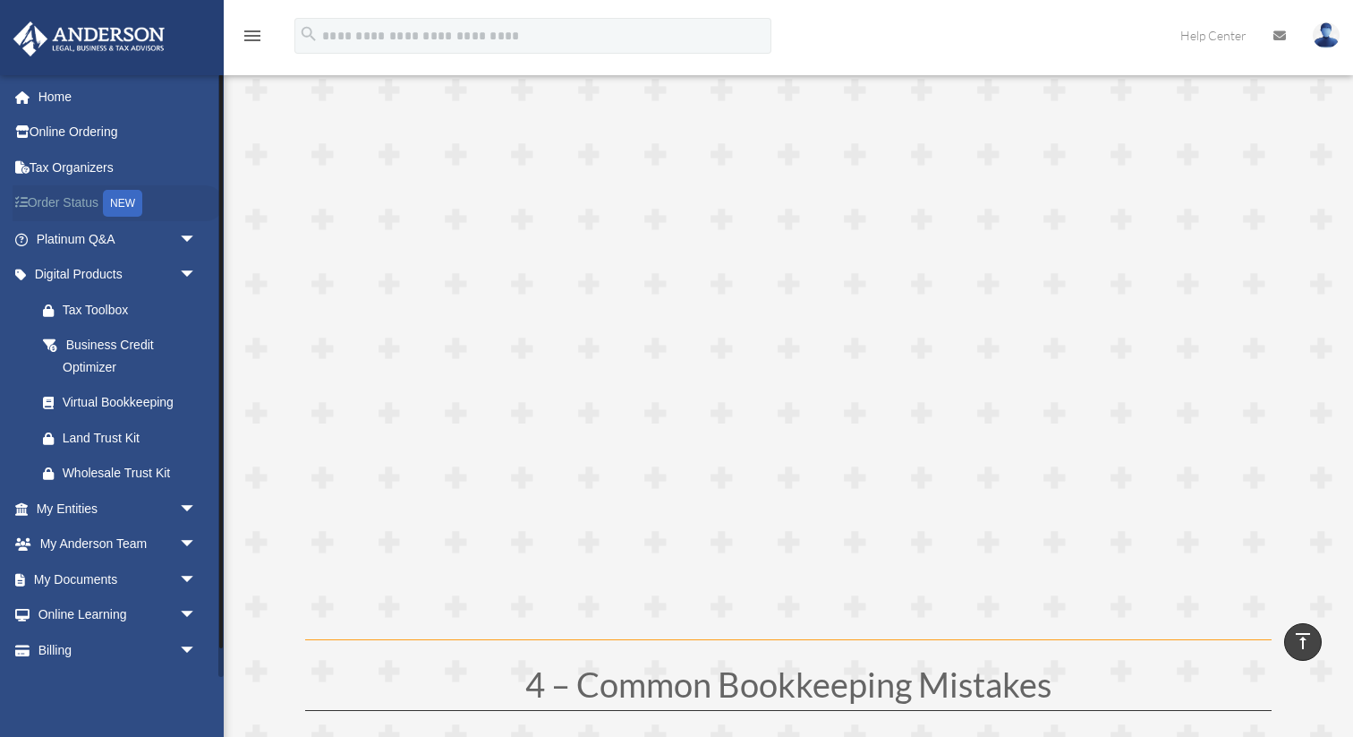
click at [84, 194] on link "Order Status NEW" at bounding box center [118, 203] width 211 height 37
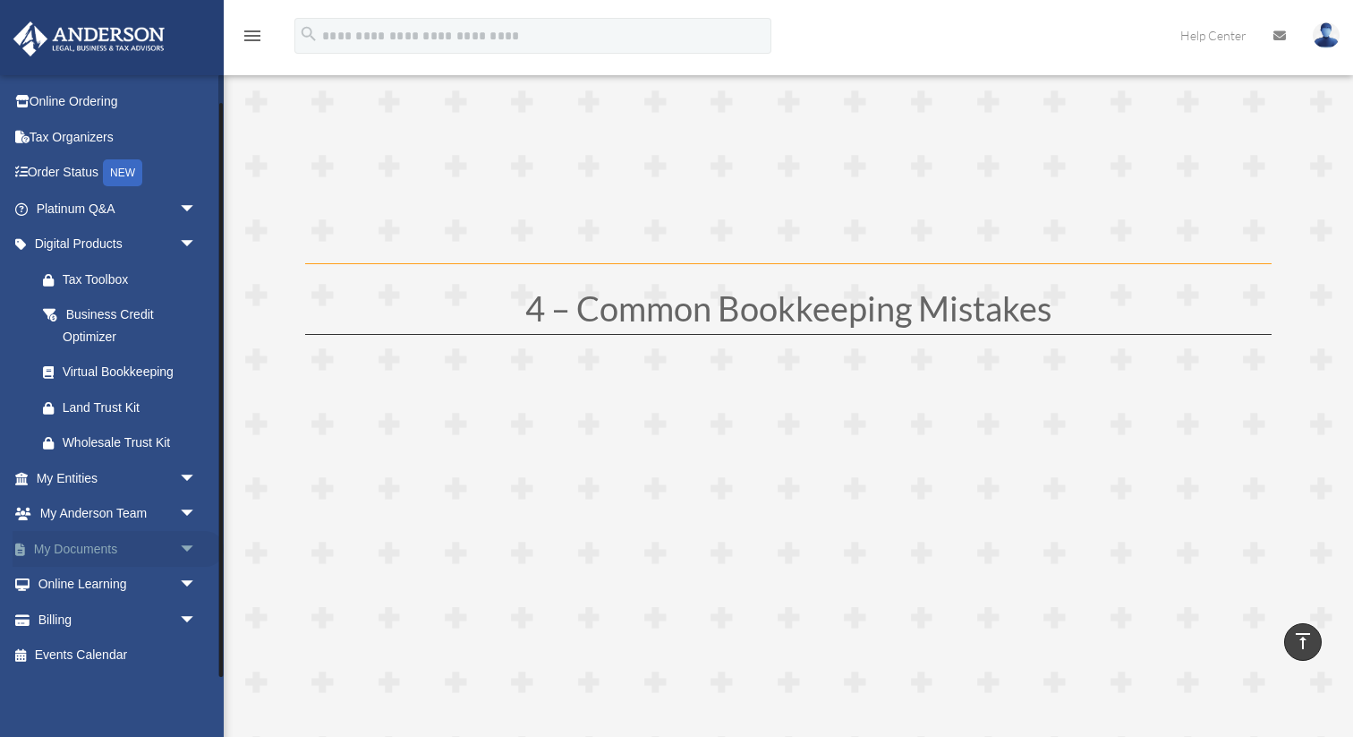
scroll to position [1941, 0]
